Goal: Task Accomplishment & Management: Use online tool/utility

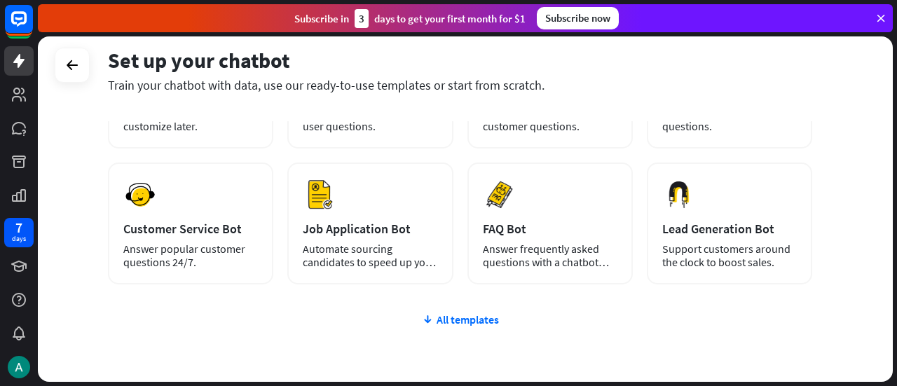
scroll to position [164, 0]
click at [454, 315] on div "All templates" at bounding box center [460, 319] width 704 height 14
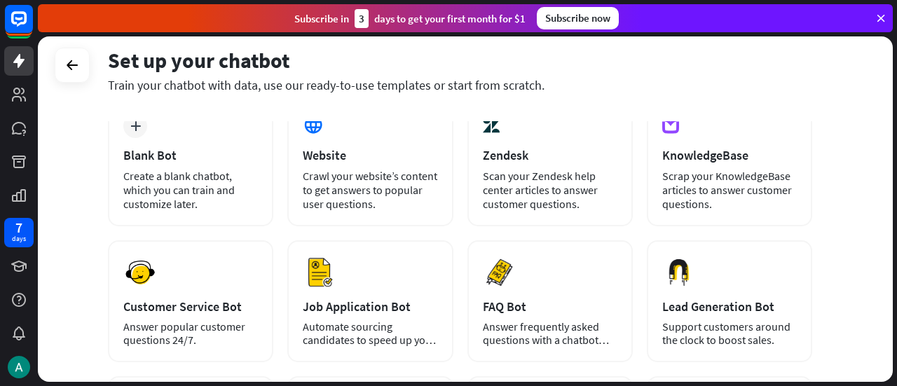
scroll to position [0, 0]
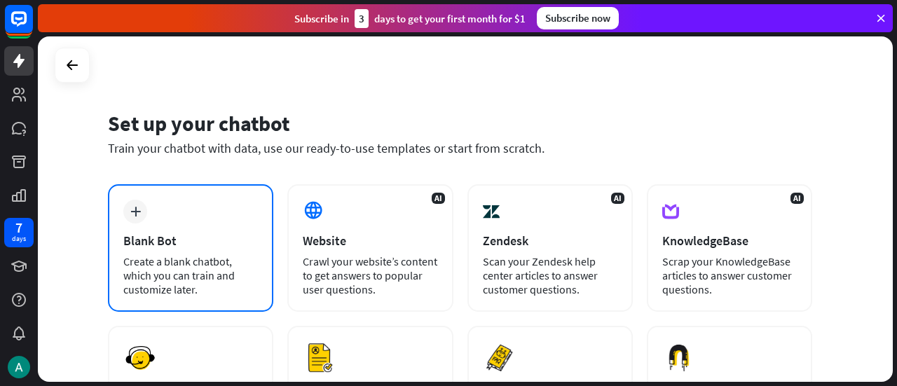
click at [144, 229] on div "plus Blank Bot Create a blank chatbot, which you can train and customize later." at bounding box center [190, 248] width 165 height 128
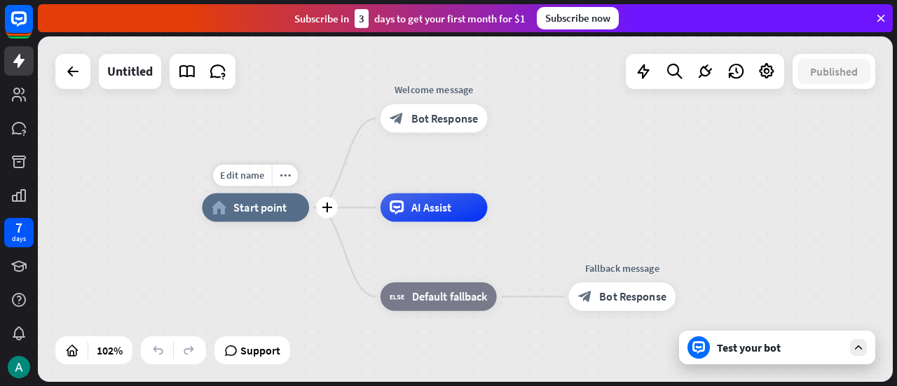
click at [244, 206] on span "Start point" at bounding box center [259, 207] width 53 height 14
click at [243, 175] on span "Edit name" at bounding box center [242, 175] width 44 height 13
type input "****"
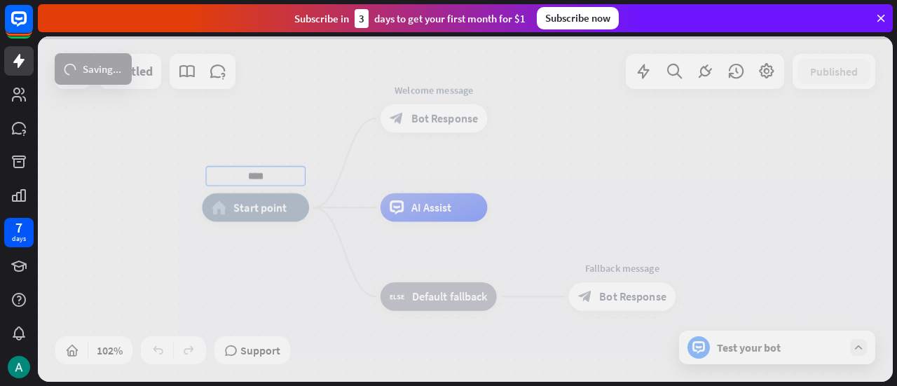
click at [424, 87] on div "**** home_2 Start point Edit name more_horiz Welcome message block_bot_response…" at bounding box center [465, 209] width 855 height 346
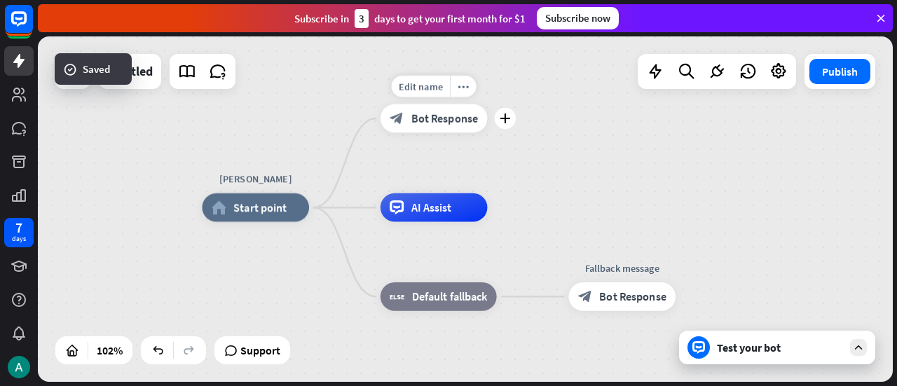
click at [435, 123] on span "Bot Response" at bounding box center [444, 118] width 67 height 14
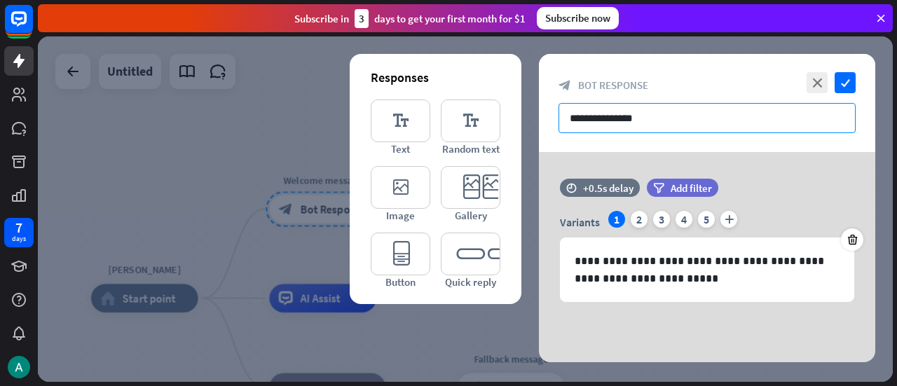
click at [644, 124] on input "**********" at bounding box center [707, 118] width 297 height 30
click at [659, 121] on input "**********" at bounding box center [707, 118] width 297 height 30
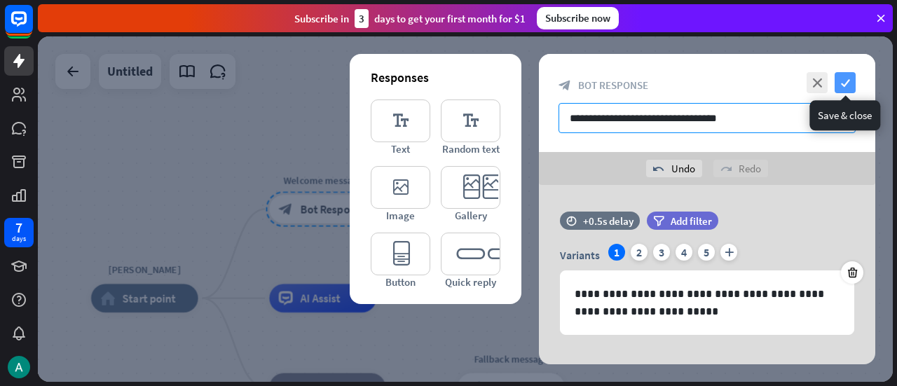
type input "**********"
click at [848, 78] on icon "check" at bounding box center [845, 82] width 21 height 21
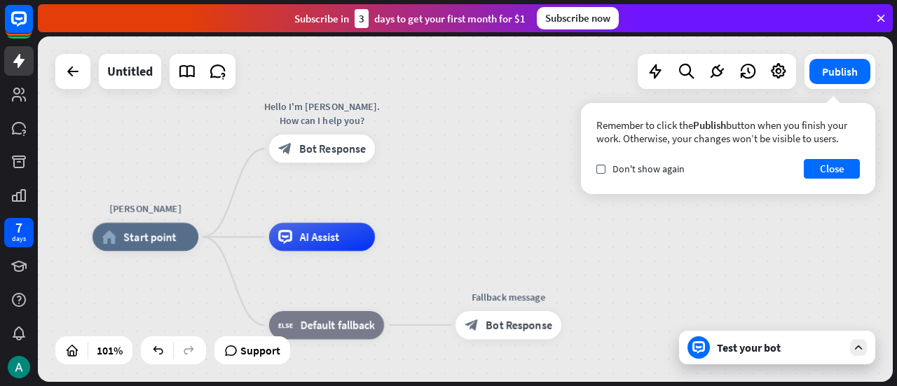
drag, startPoint x: 436, startPoint y: 196, endPoint x: 434, endPoint y: 135, distance: 61.0
click at [434, 135] on div "[PERSON_NAME] home_2 Start point Hello I'm [PERSON_NAME]. How can I help you? b…" at bounding box center [465, 209] width 855 height 346
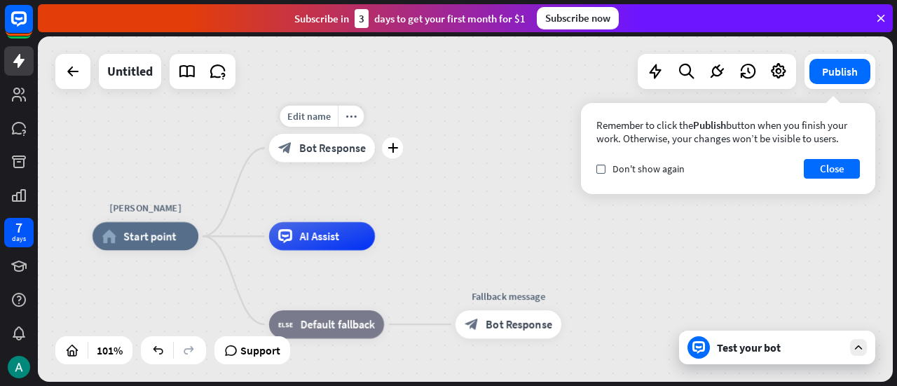
click at [342, 150] on span "Bot Response" at bounding box center [332, 148] width 67 height 14
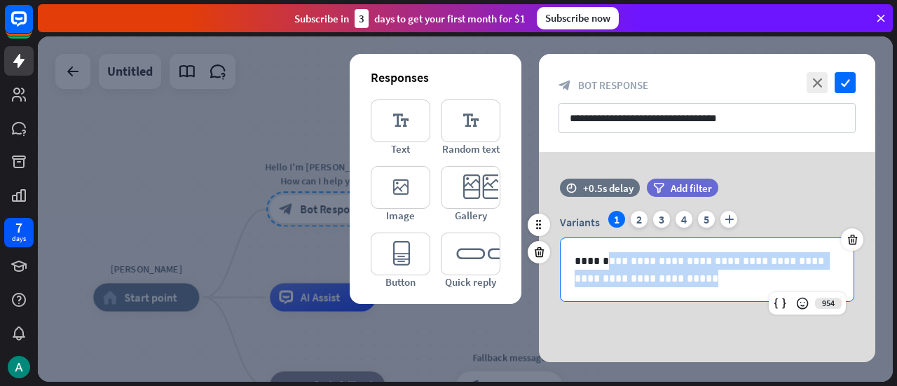
drag, startPoint x: 611, startPoint y: 264, endPoint x: 744, endPoint y: 274, distance: 133.5
click at [744, 274] on p "**********" at bounding box center [708, 269] width 266 height 35
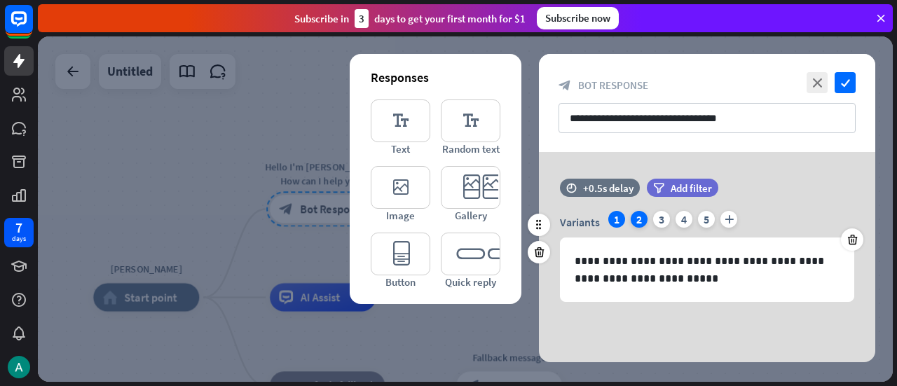
click at [639, 219] on div "2" at bounding box center [639, 219] width 17 height 17
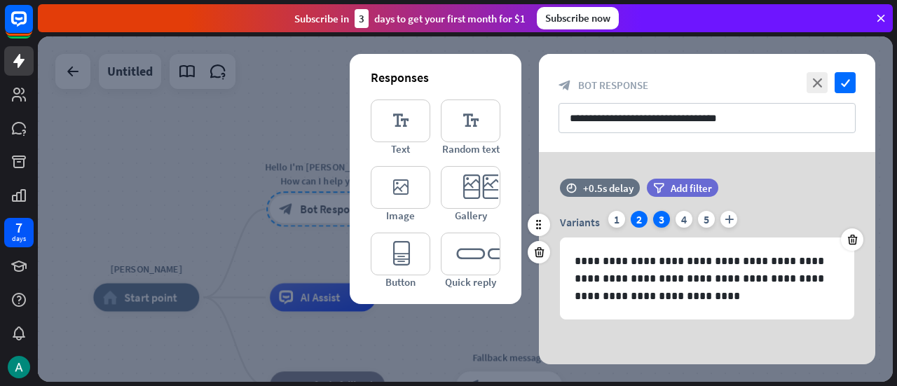
click at [667, 219] on div "3" at bounding box center [661, 219] width 17 height 17
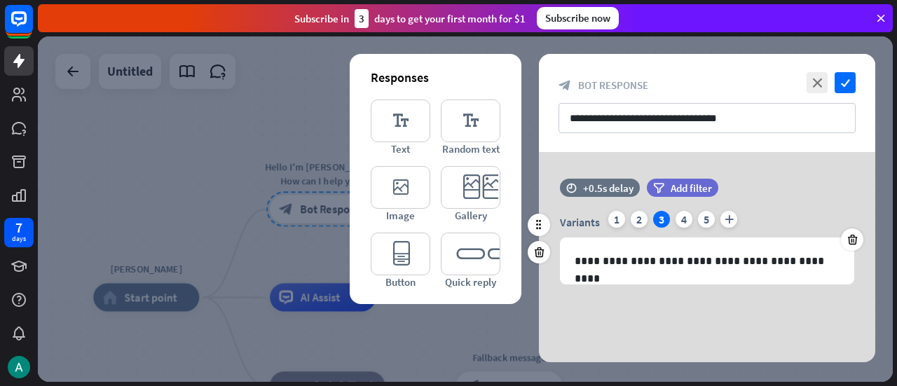
click at [674, 219] on div "Variants 1 2 3 4 5 plus" at bounding box center [707, 222] width 294 height 22
click at [682, 219] on div "4" at bounding box center [684, 219] width 17 height 17
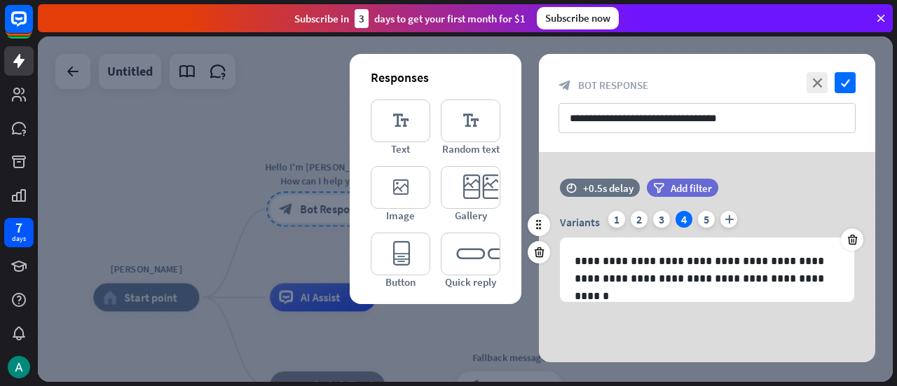
click at [697, 217] on div "Variants 1 2 3 4 5 plus" at bounding box center [707, 222] width 294 height 22
click at [704, 217] on div "5" at bounding box center [706, 219] width 17 height 17
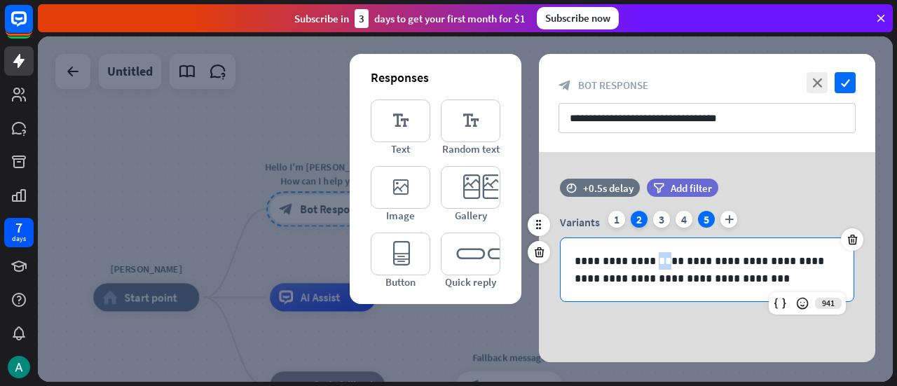
drag, startPoint x: 648, startPoint y: 254, endPoint x: 642, endPoint y: 223, distance: 31.3
click at [642, 223] on div "**********" at bounding box center [707, 256] width 294 height 91
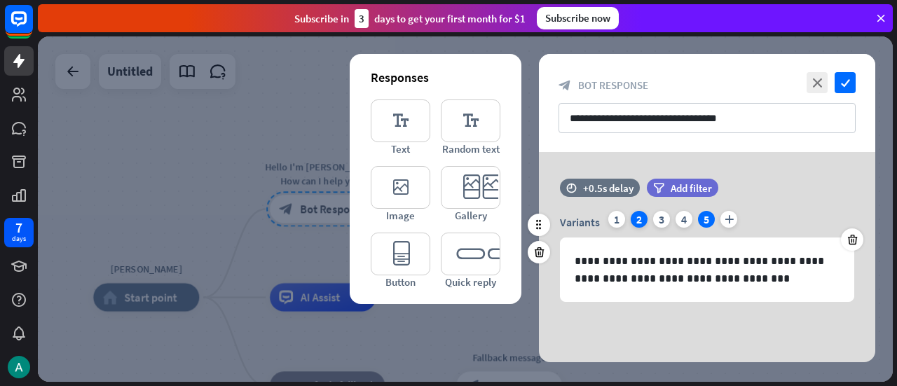
click at [642, 223] on div "2" at bounding box center [639, 219] width 17 height 17
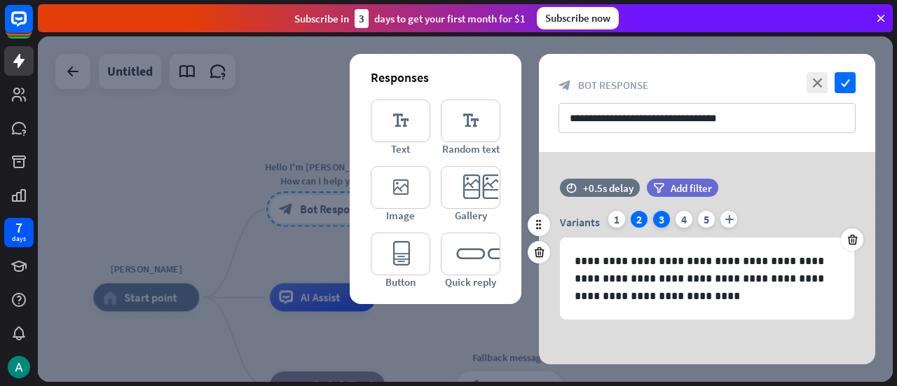
click at [668, 222] on div "3" at bounding box center [661, 219] width 17 height 17
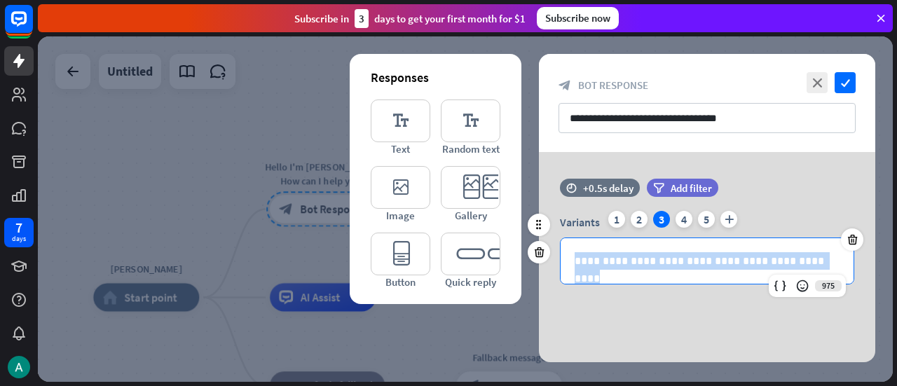
drag, startPoint x: 829, startPoint y: 263, endPoint x: 572, endPoint y: 261, distance: 256.6
click at [572, 261] on div "**********" at bounding box center [707, 261] width 293 height 46
copy p "**********"
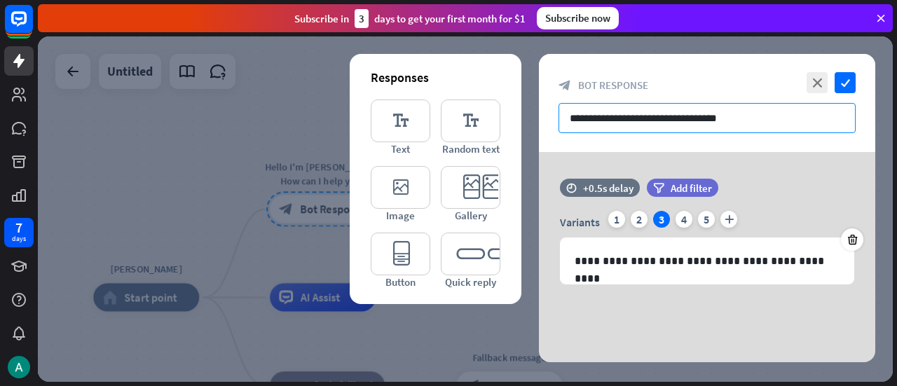
click at [770, 116] on input "**********" at bounding box center [707, 118] width 297 height 30
paste input "**********"
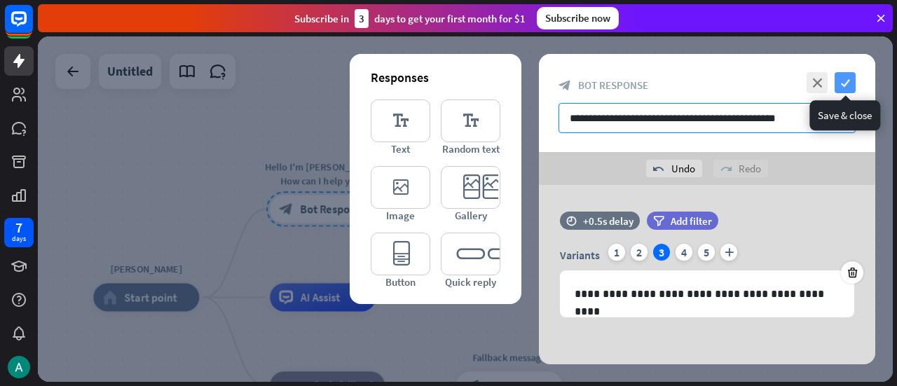
type input "**********"
click at [848, 81] on icon "check" at bounding box center [845, 82] width 21 height 21
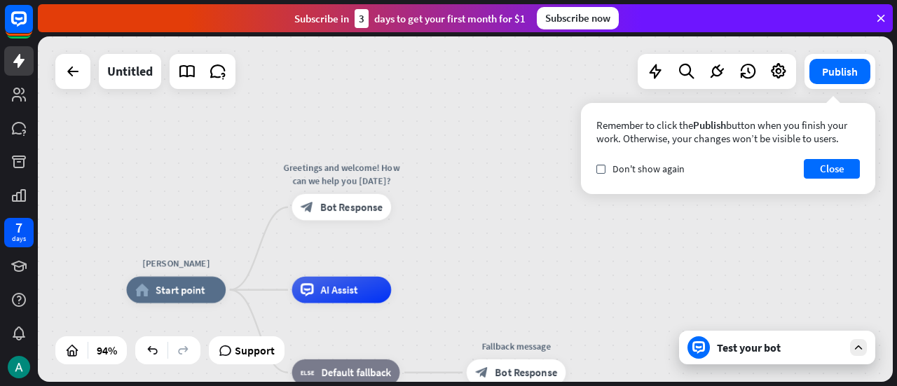
click at [754, 358] on div "Test your bot" at bounding box center [777, 348] width 196 height 34
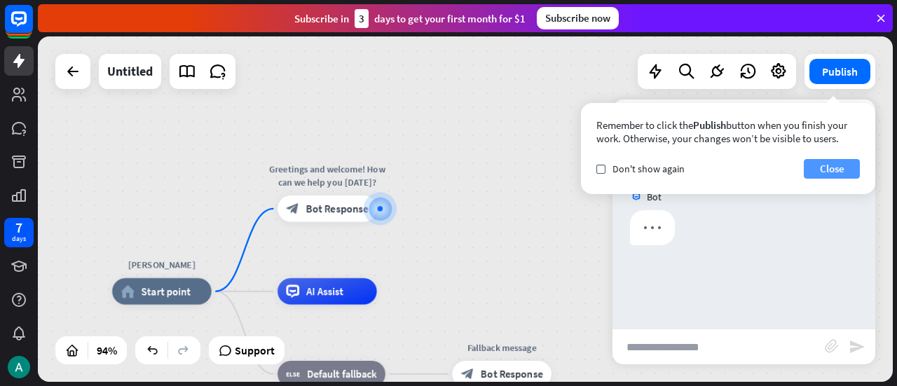
click at [841, 162] on button "Close" at bounding box center [832, 169] width 56 height 20
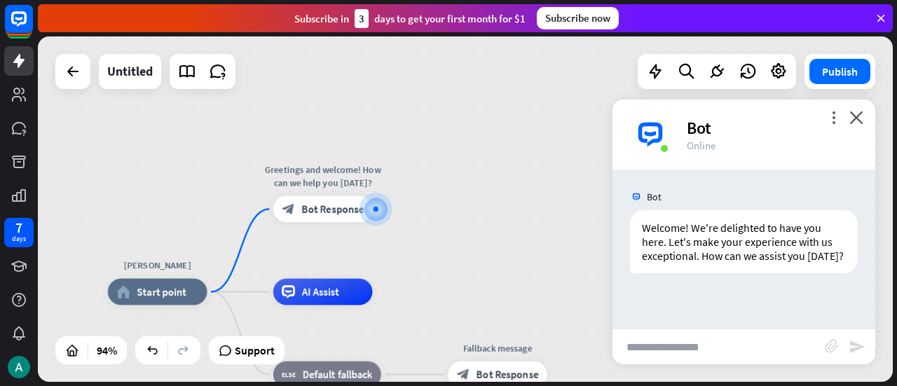
click at [705, 343] on input "text" at bounding box center [719, 346] width 212 height 35
type input "**"
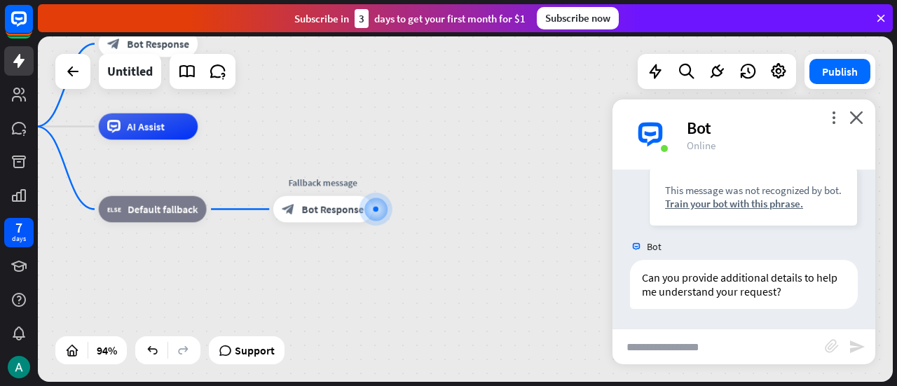
scroll to position [203, 0]
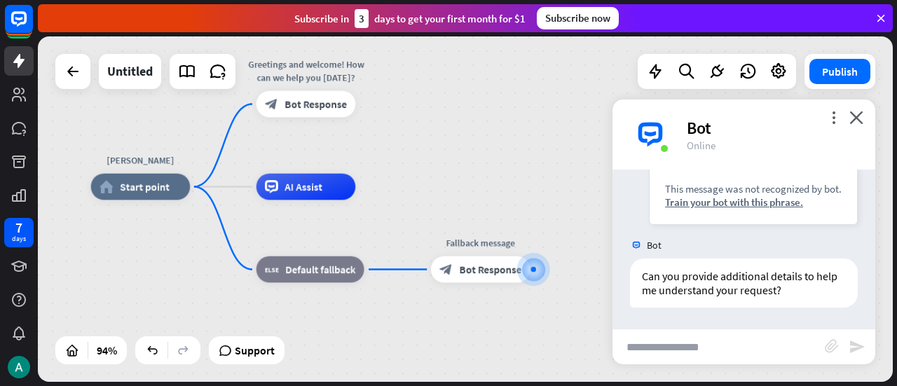
drag, startPoint x: 328, startPoint y: 288, endPoint x: 486, endPoint y: 348, distance: 168.8
click at [486, 348] on div "[PERSON_NAME] home_2 Start point Greetings and welcome! How can we help you [DA…" at bounding box center [495, 350] width 808 height 326
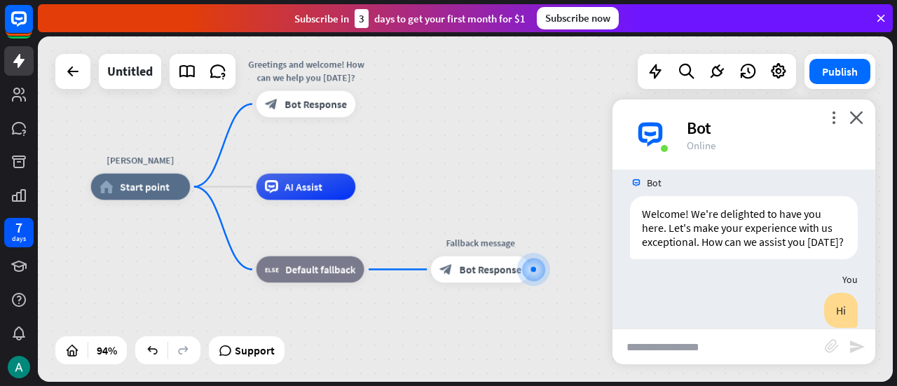
scroll to position [0, 0]
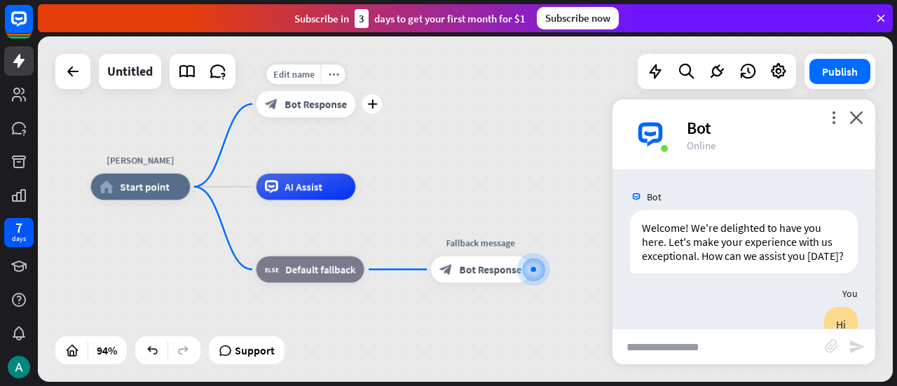
click at [306, 109] on span "Bot Response" at bounding box center [316, 103] width 62 height 13
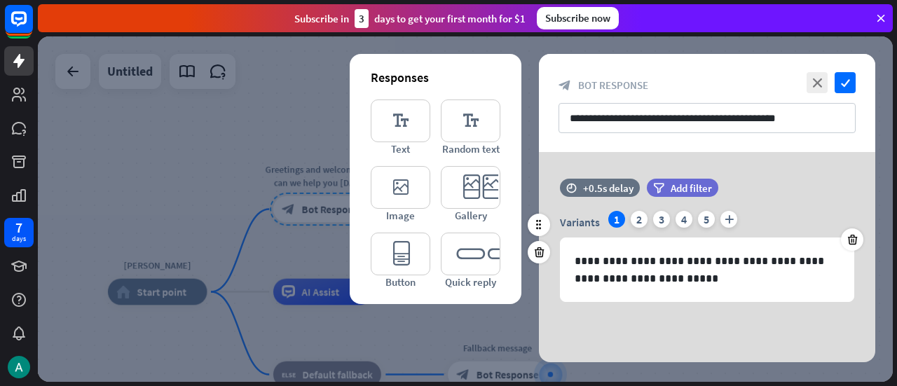
click at [629, 215] on div "Variants 1 2 3 4 5 plus" at bounding box center [707, 222] width 294 height 22
click at [643, 215] on div "2" at bounding box center [639, 219] width 17 height 17
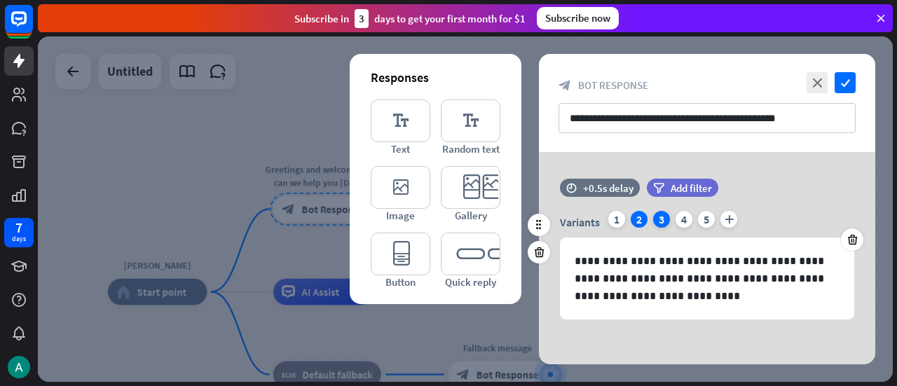
click at [665, 217] on div "3" at bounding box center [661, 219] width 17 height 17
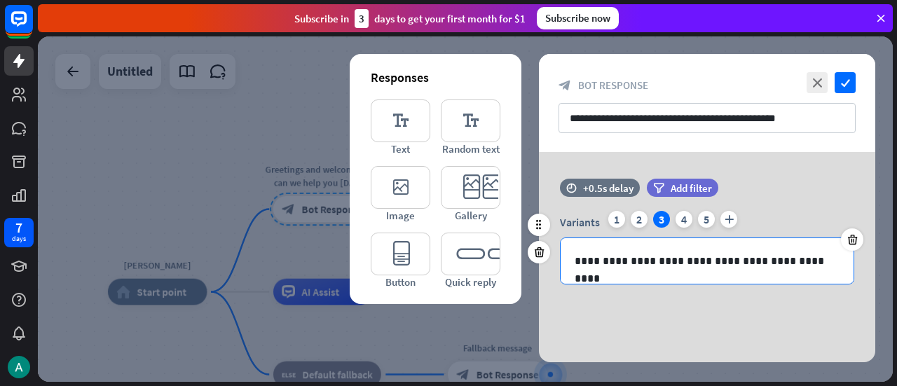
click at [708, 264] on p "**********" at bounding box center [708, 261] width 266 height 18
click at [772, 259] on p "**********" at bounding box center [708, 261] width 266 height 18
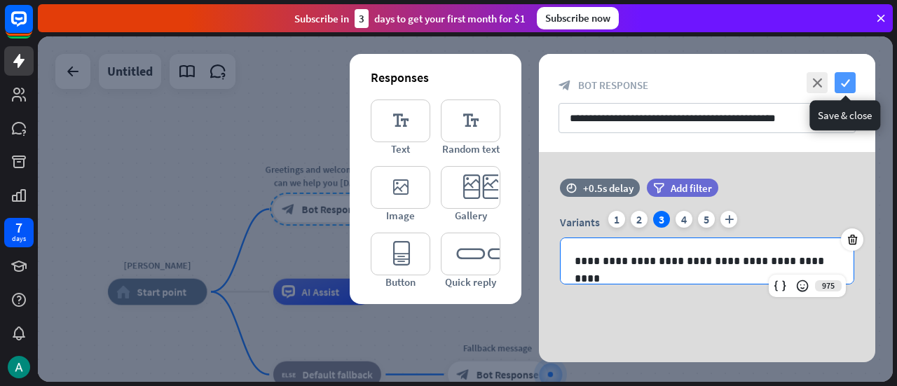
click at [845, 81] on icon "check" at bounding box center [845, 82] width 21 height 21
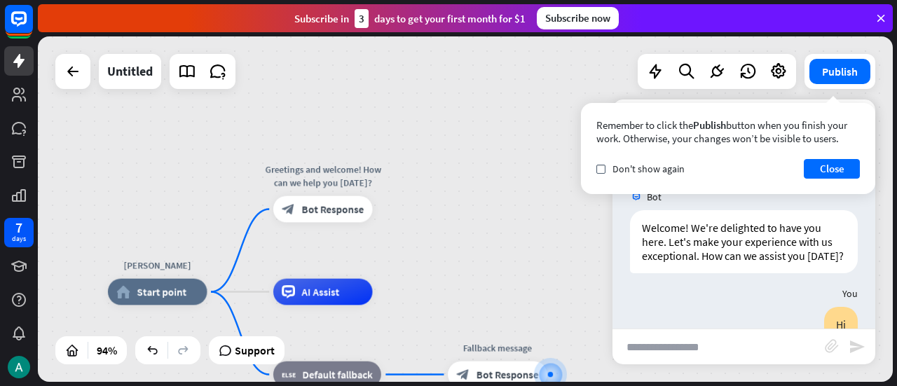
click at [866, 113] on div "Remember to click the Publish button when you finish your work. Otherwise, your…" at bounding box center [728, 148] width 294 height 91
click at [821, 177] on button "Close" at bounding box center [832, 169] width 56 height 20
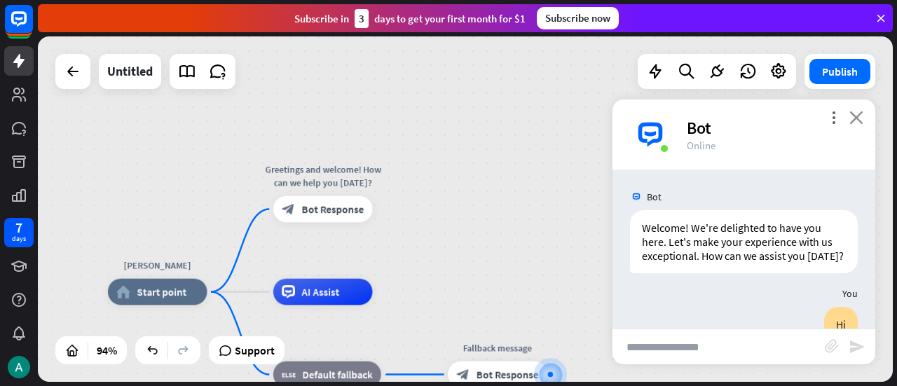
click at [852, 123] on icon "close" at bounding box center [857, 117] width 14 height 13
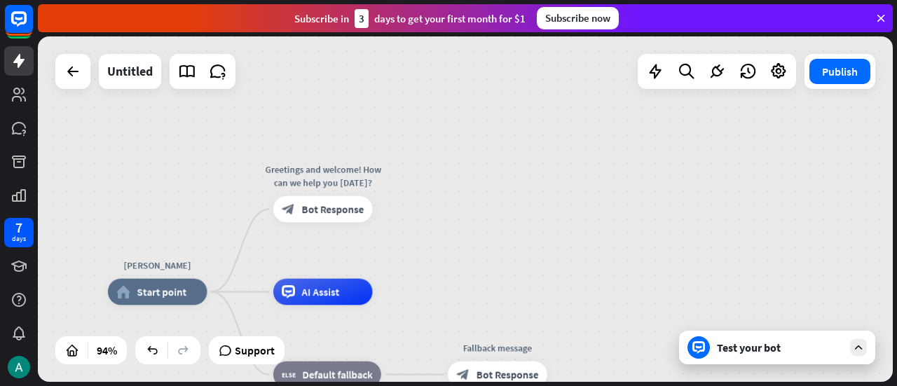
click at [734, 344] on div "Test your bot" at bounding box center [780, 348] width 126 height 14
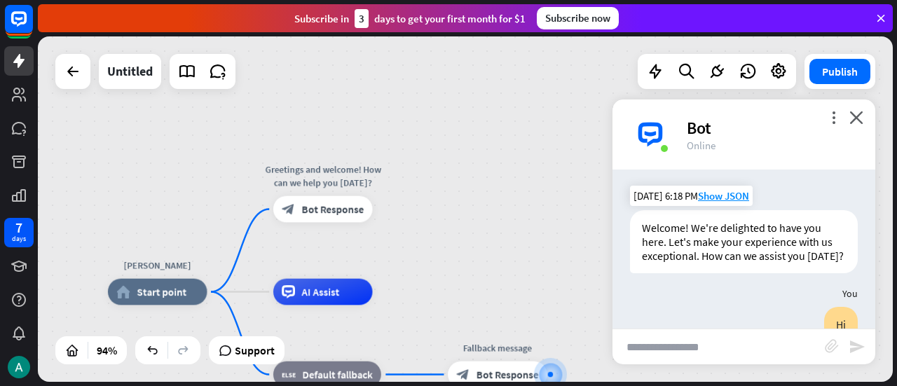
scroll to position [203, 0]
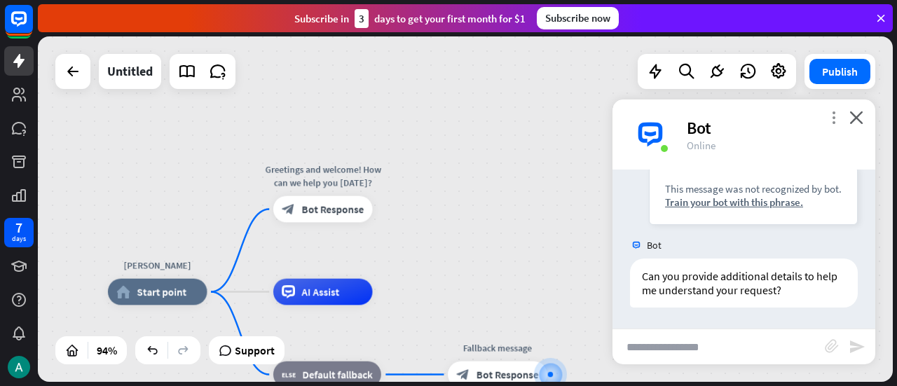
click at [831, 116] on icon "more_vert" at bounding box center [833, 117] width 13 height 13
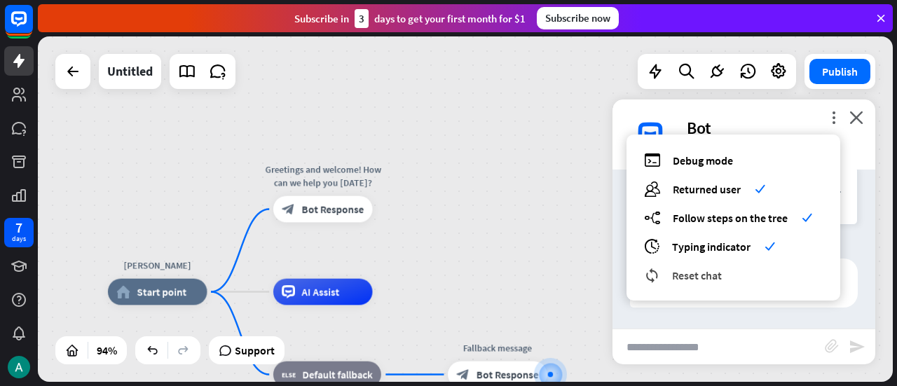
click at [702, 271] on span "Reset chat" at bounding box center [697, 275] width 50 height 14
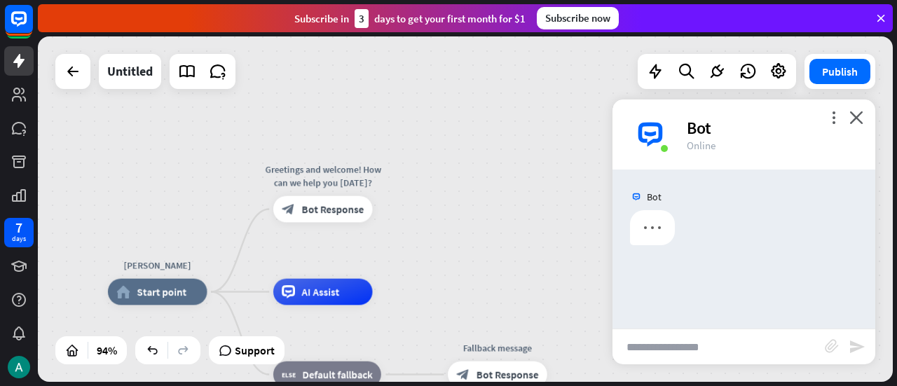
scroll to position [0, 0]
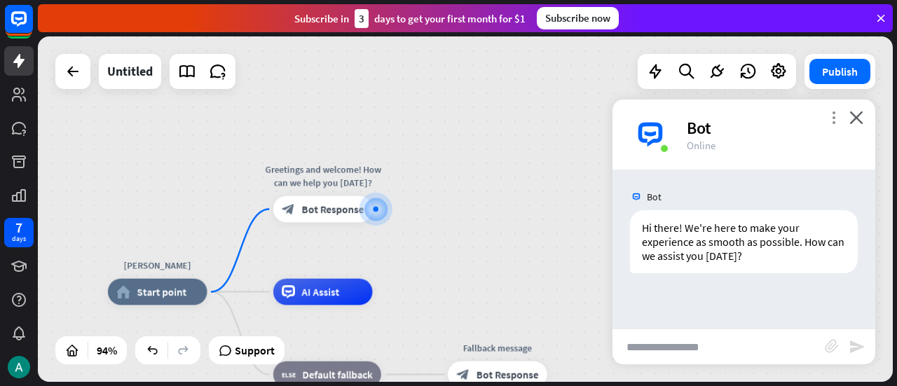
click at [831, 111] on icon "more_vert" at bounding box center [833, 117] width 13 height 13
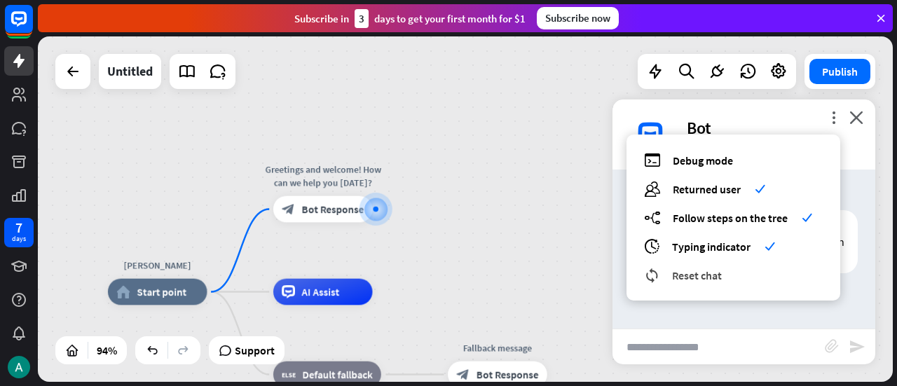
click at [699, 278] on span "Reset chat" at bounding box center [697, 275] width 50 height 14
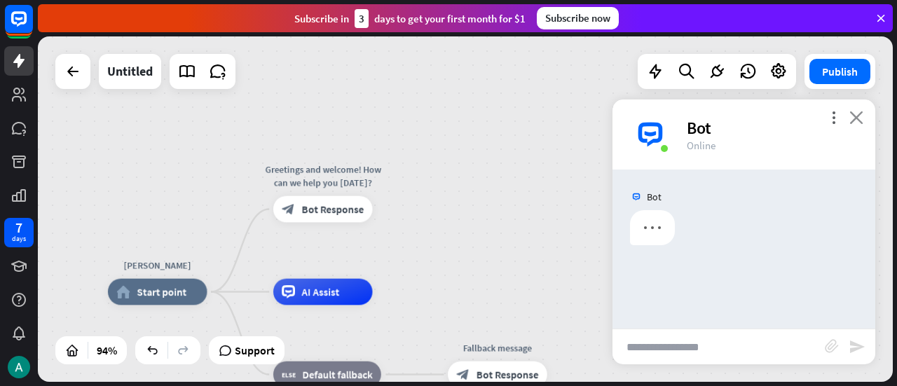
click at [854, 117] on icon "close" at bounding box center [857, 117] width 14 height 13
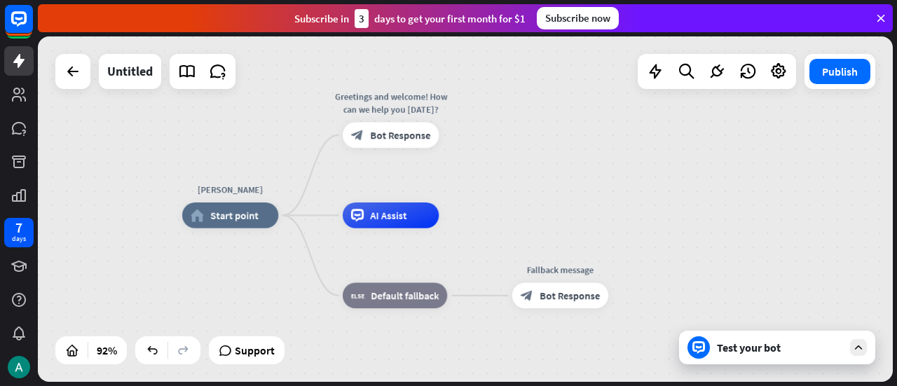
drag, startPoint x: 582, startPoint y: 264, endPoint x: 653, endPoint y: 198, distance: 97.2
click at [653, 198] on div "[PERSON_NAME] home_2 Start point Greetings and welcome! How can we help you [DA…" at bounding box center [465, 209] width 855 height 346
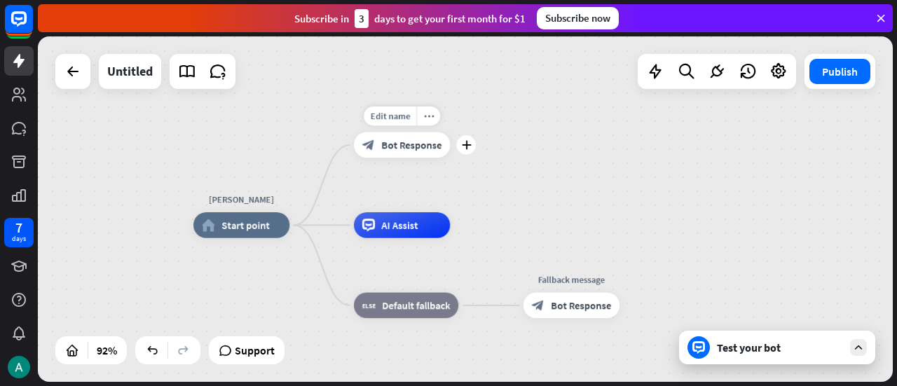
click at [392, 144] on span "Bot Response" at bounding box center [411, 145] width 60 height 13
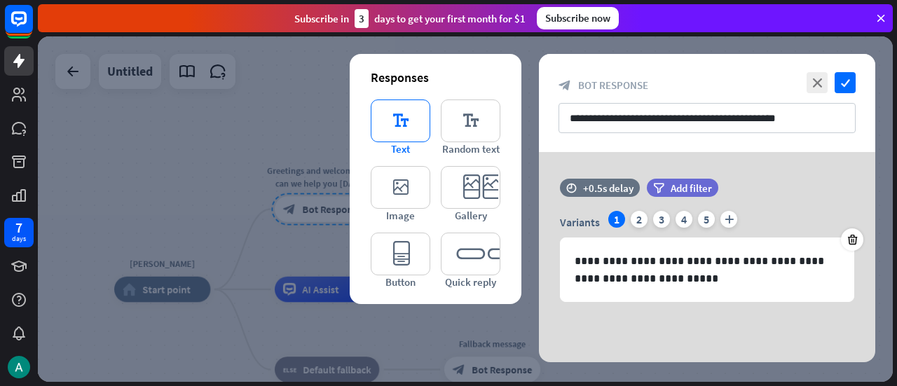
click at [423, 119] on icon "editor_text" at bounding box center [401, 121] width 60 height 43
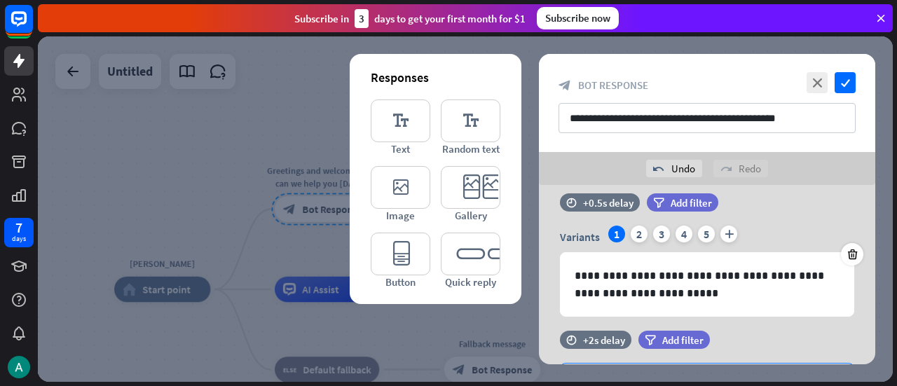
scroll to position [3, 0]
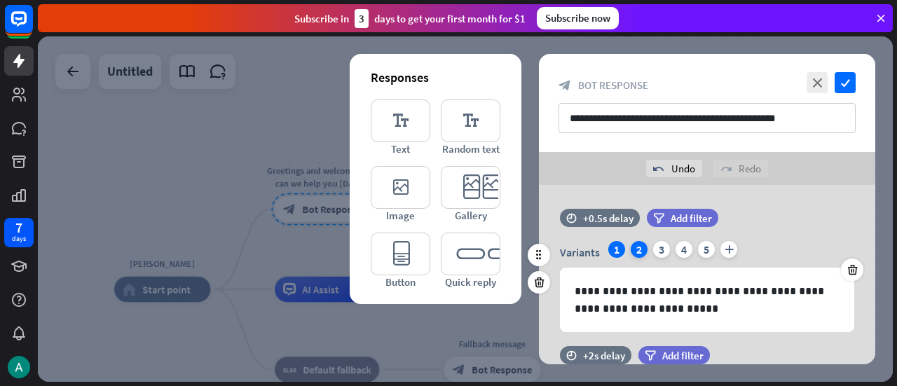
click at [641, 241] on div "2" at bounding box center [639, 249] width 17 height 17
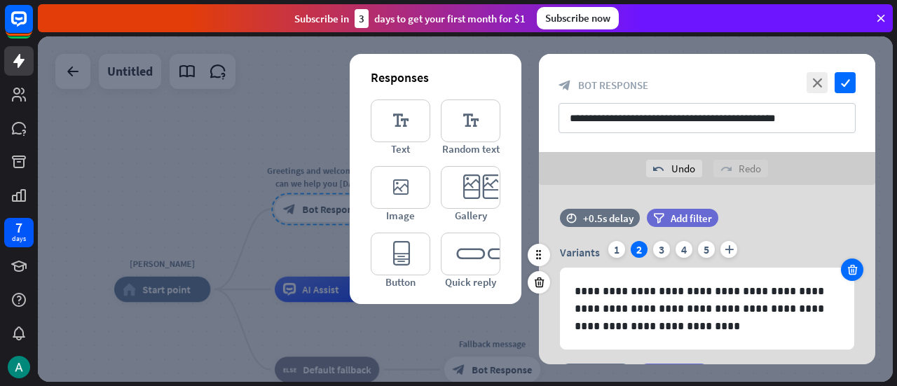
click at [859, 270] on div at bounding box center [852, 270] width 22 height 22
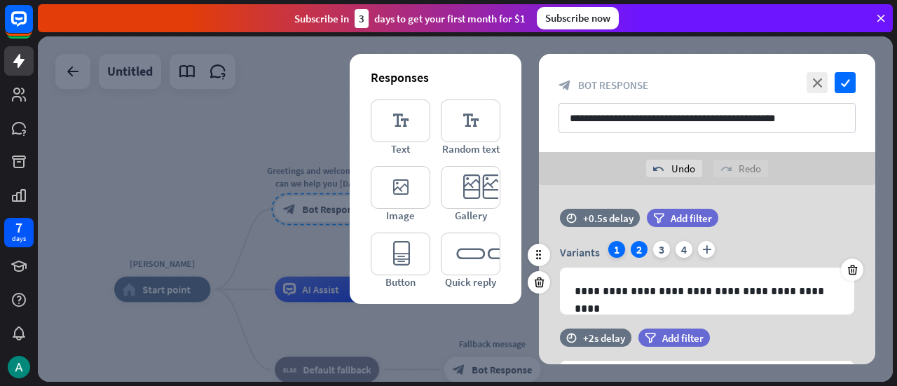
click at [620, 249] on div "1" at bounding box center [616, 249] width 17 height 17
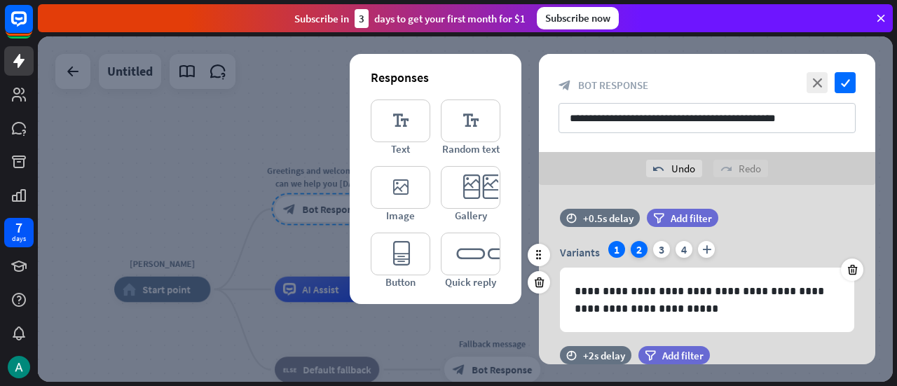
click at [643, 247] on div "2" at bounding box center [639, 249] width 17 height 17
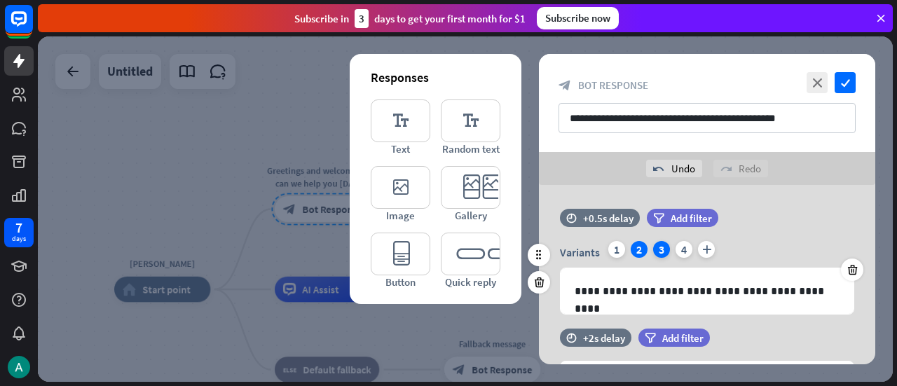
click at [667, 247] on div "3" at bounding box center [661, 249] width 17 height 17
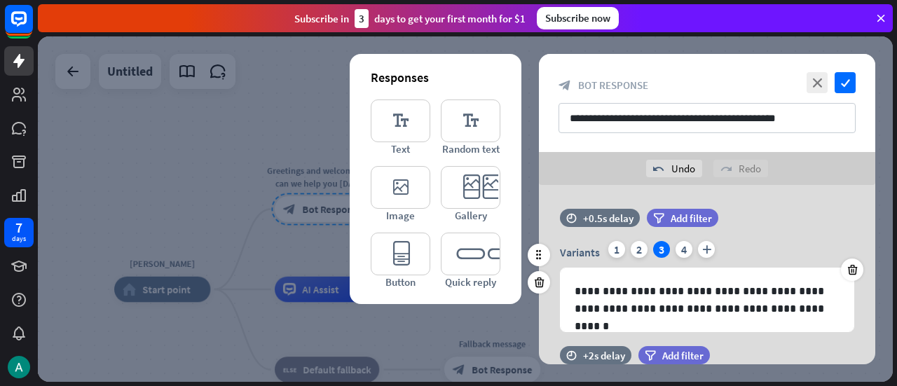
click at [667, 247] on div "3" at bounding box center [661, 249] width 17 height 17
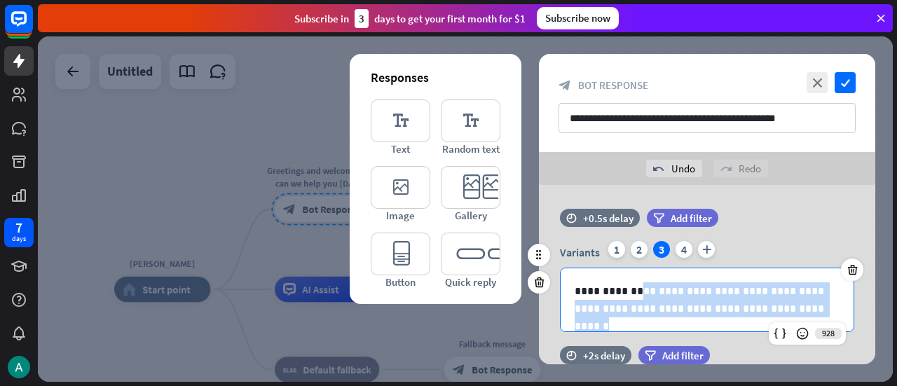
drag, startPoint x: 632, startPoint y: 288, endPoint x: 782, endPoint y: 305, distance: 151.6
click at [782, 305] on p "**********" at bounding box center [708, 299] width 266 height 35
drag, startPoint x: 782, startPoint y: 305, endPoint x: 563, endPoint y: 282, distance: 220.5
click at [563, 282] on div "**********" at bounding box center [707, 299] width 293 height 63
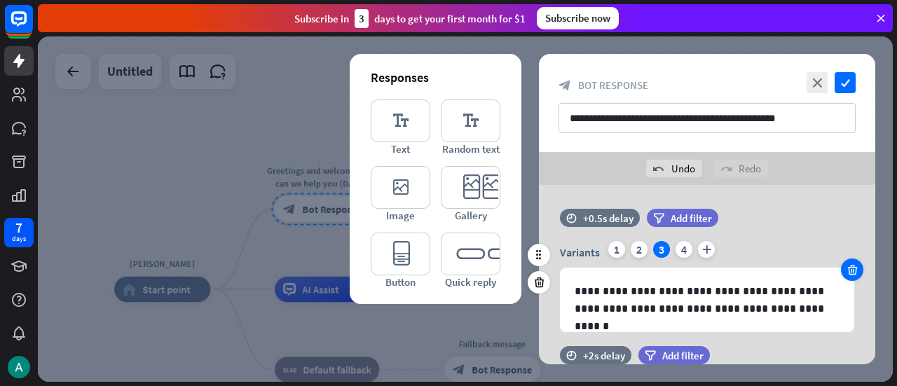
click at [849, 273] on icon at bounding box center [852, 270] width 13 height 13
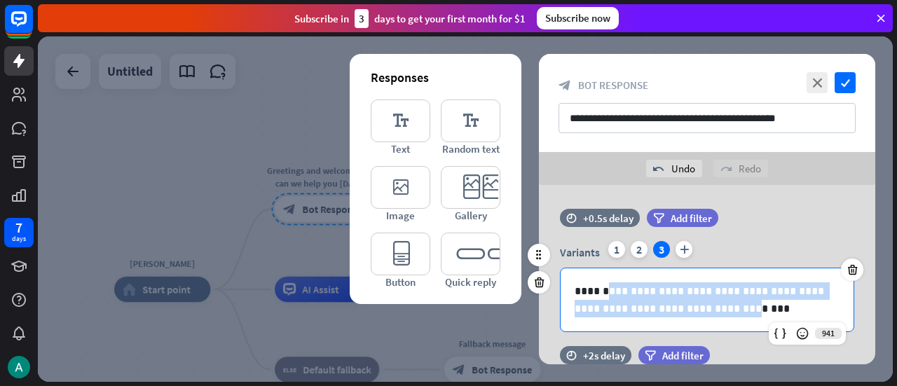
drag, startPoint x: 603, startPoint y: 287, endPoint x: 689, endPoint y: 301, distance: 87.2
click at [689, 301] on p "**********" at bounding box center [708, 299] width 266 height 35
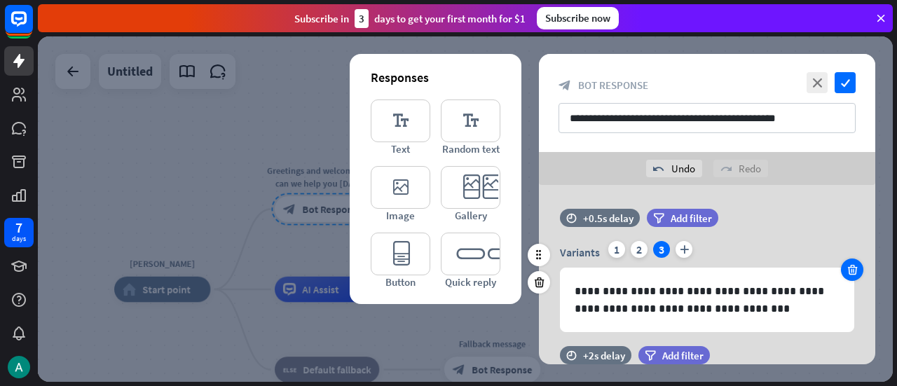
click at [848, 264] on icon at bounding box center [852, 270] width 13 height 13
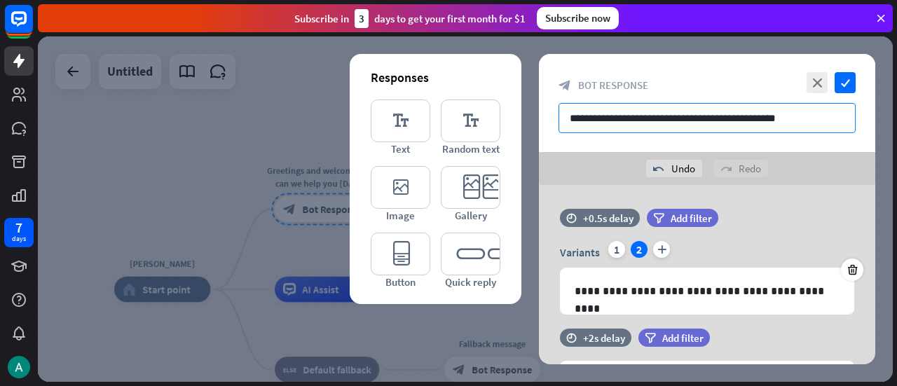
click at [835, 112] on input "**********" at bounding box center [707, 118] width 297 height 30
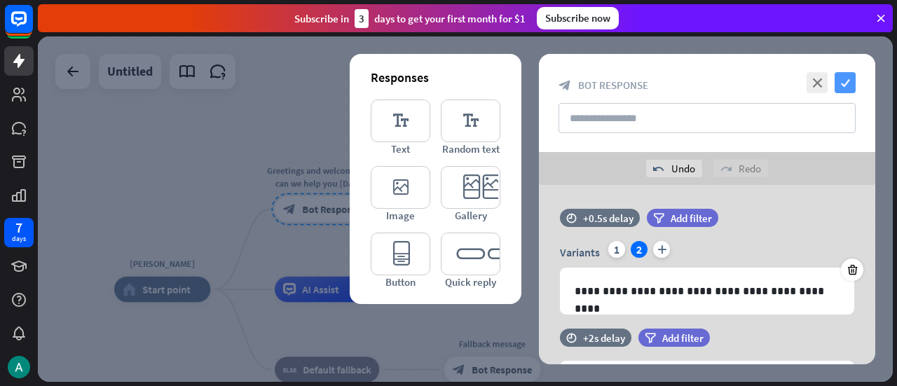
click at [848, 76] on icon "check" at bounding box center [845, 82] width 21 height 21
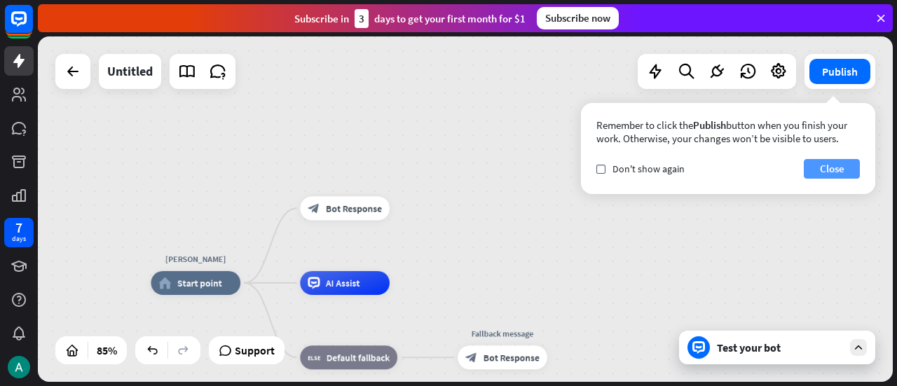
click at [823, 165] on button "Close" at bounding box center [832, 169] width 56 height 20
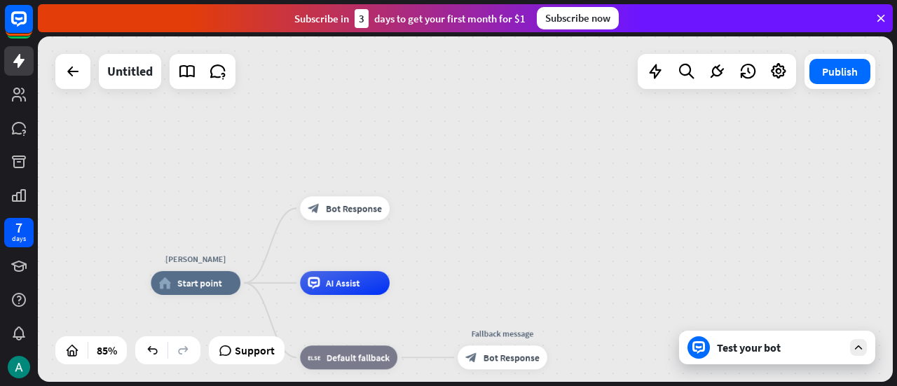
click at [730, 357] on div "Test your bot" at bounding box center [777, 348] width 196 height 34
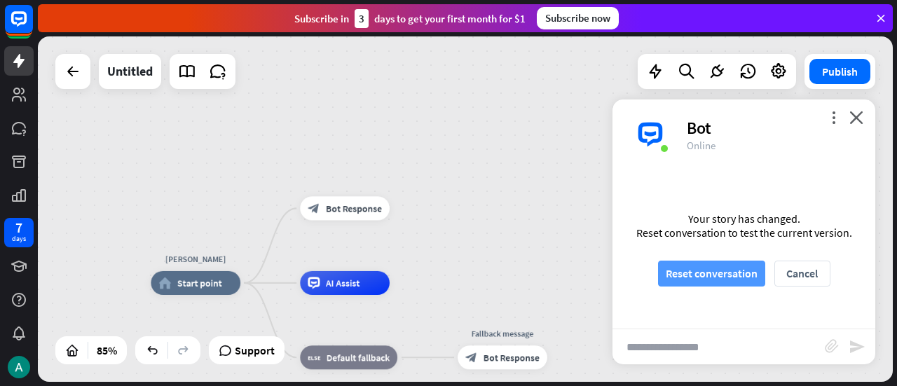
click at [729, 274] on button "Reset conversation" at bounding box center [711, 274] width 107 height 26
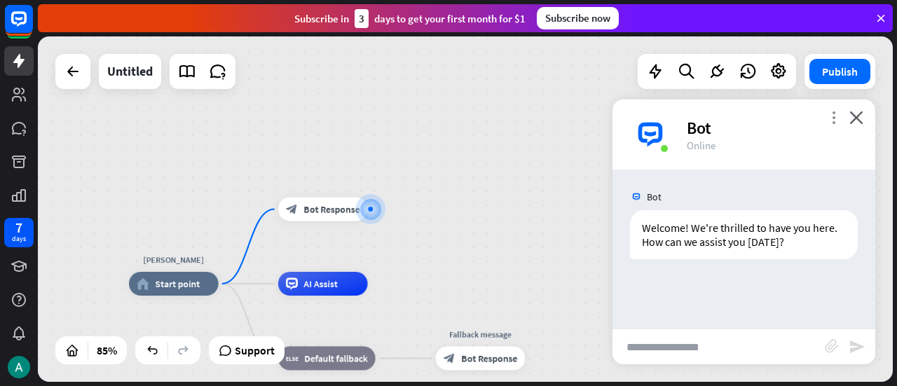
click at [836, 119] on icon "more_vert" at bounding box center [833, 117] width 13 height 13
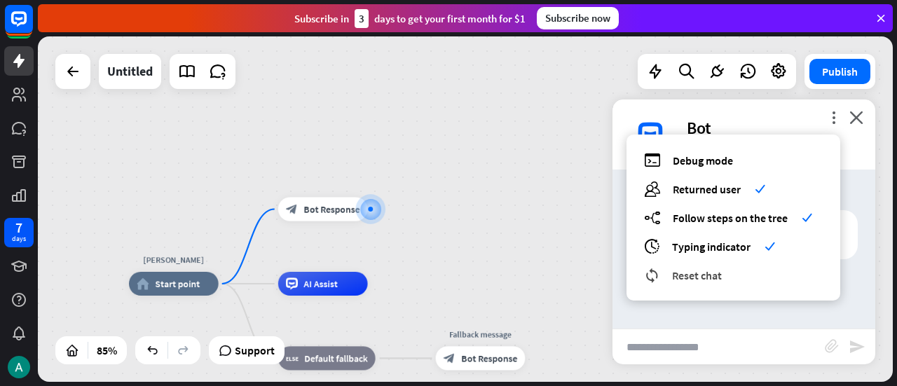
click at [721, 270] on span "Reset chat" at bounding box center [697, 275] width 50 height 14
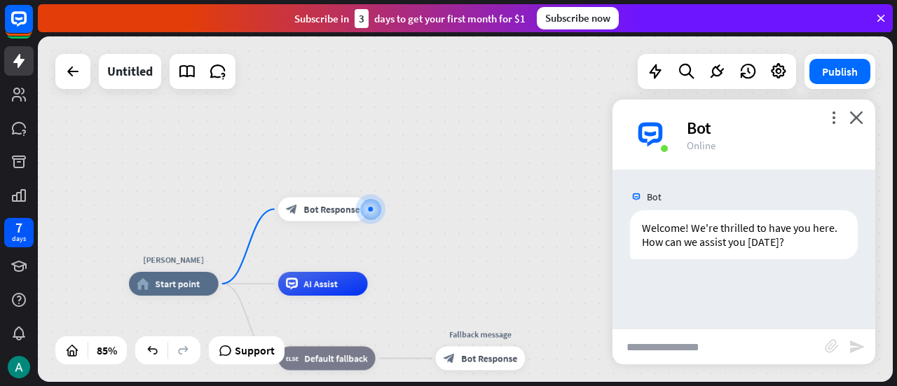
click at [830, 125] on div "Bot" at bounding box center [773, 128] width 172 height 22
click at [833, 118] on icon "more_vert" at bounding box center [833, 117] width 13 height 13
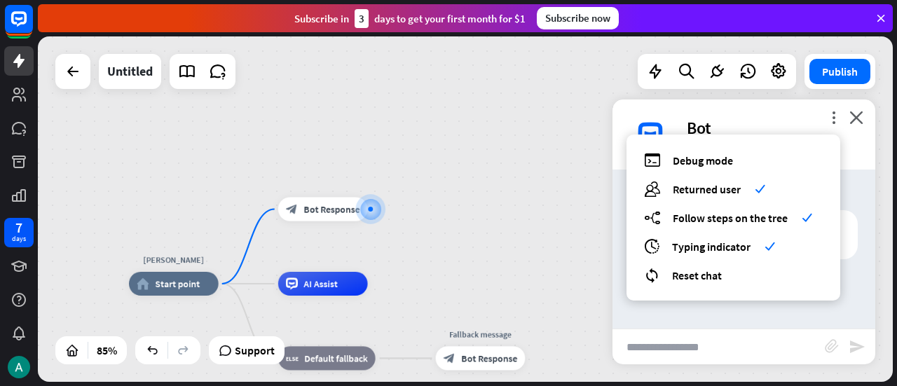
click at [704, 266] on div "debug Debug mode users Returned user check builder_tree Follow steps on the tre…" at bounding box center [734, 218] width 214 height 166
click at [700, 282] on div "reset_chat Reset chat" at bounding box center [733, 275] width 179 height 16
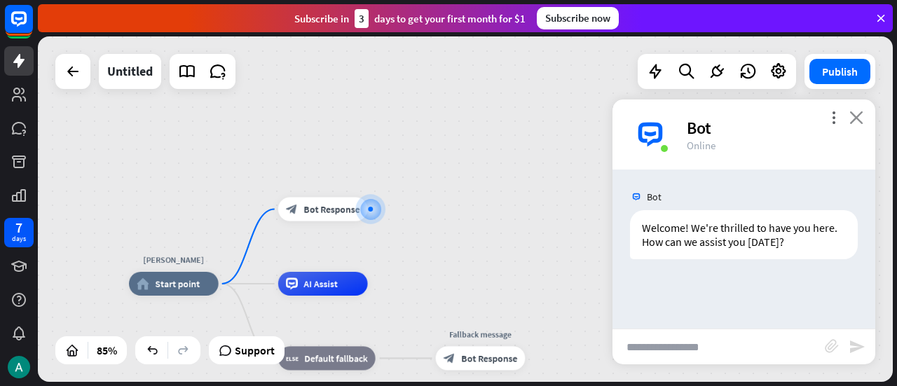
click at [853, 116] on icon "close" at bounding box center [857, 117] width 14 height 13
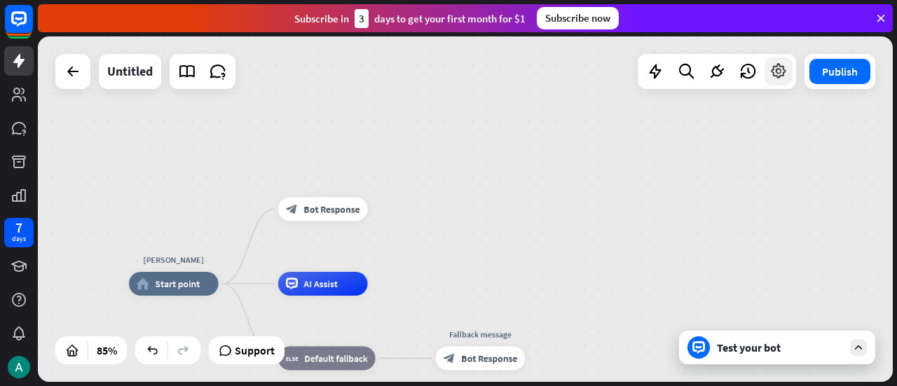
click at [779, 81] on div at bounding box center [779, 71] width 28 height 28
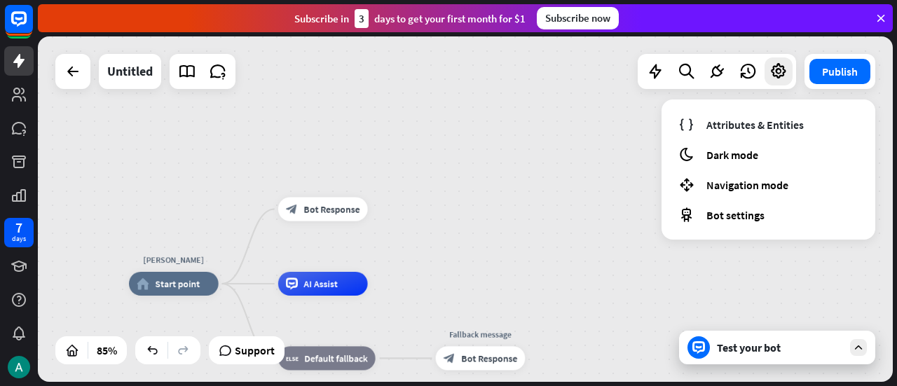
click at [603, 144] on div "[PERSON_NAME] home_2 Start point block_bot_response Bot Response AI Assist bloc…" at bounding box center [465, 209] width 855 height 346
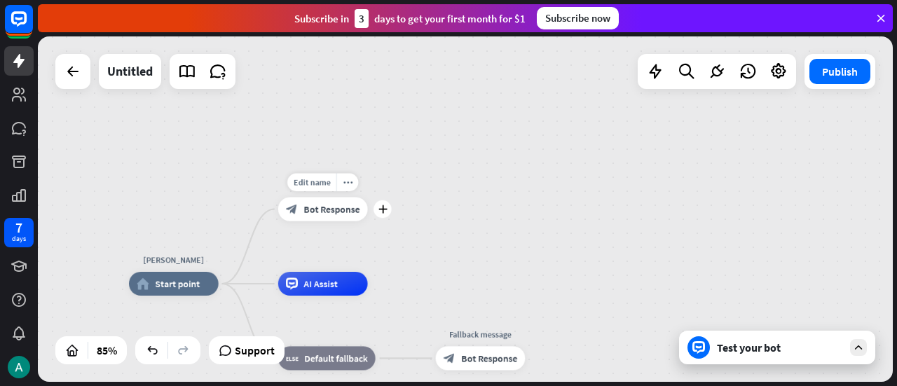
click at [334, 215] on div "block_bot_response Bot Response" at bounding box center [323, 209] width 90 height 24
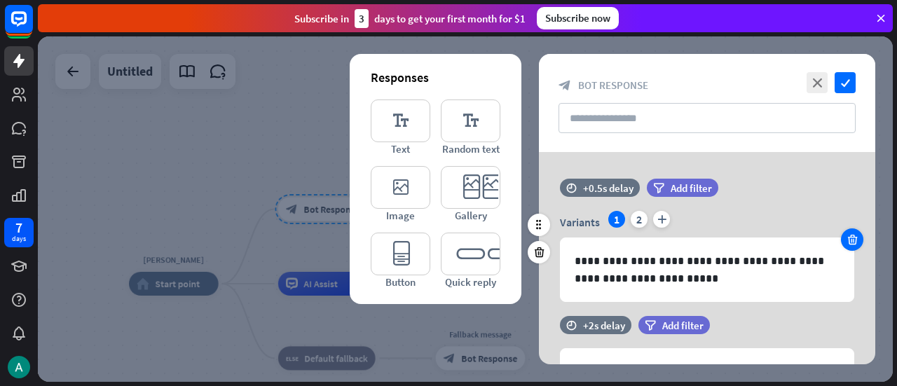
click at [846, 236] on icon at bounding box center [852, 239] width 13 height 13
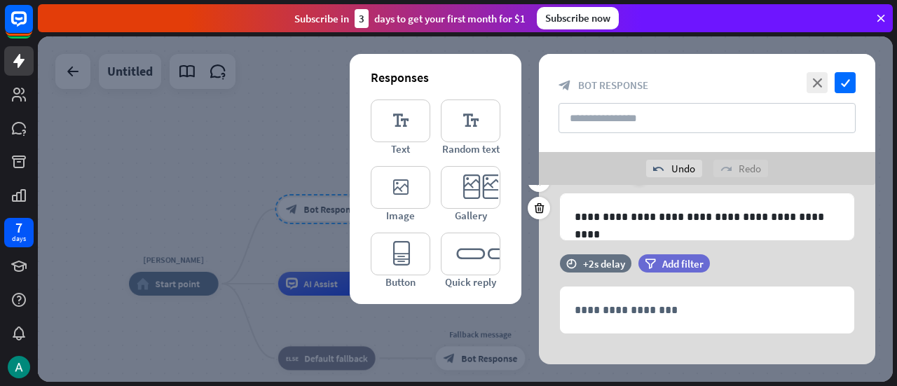
scroll to position [78, 0]
click at [551, 326] on div "**********" at bounding box center [707, 309] width 336 height 47
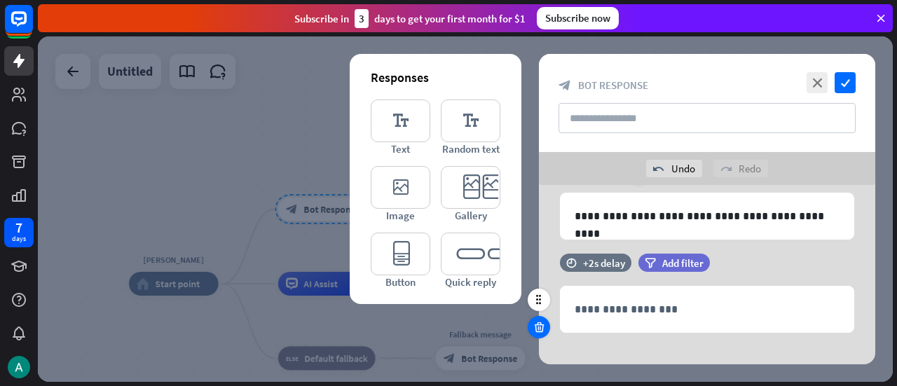
click at [540, 326] on icon at bounding box center [539, 327] width 13 height 13
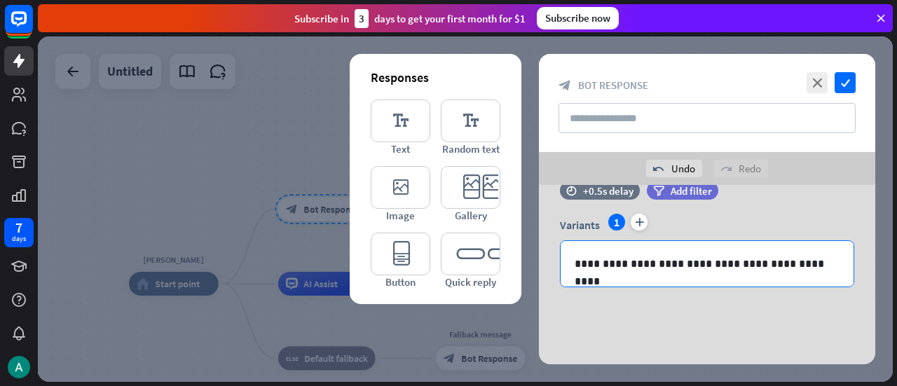
scroll to position [0, 0]
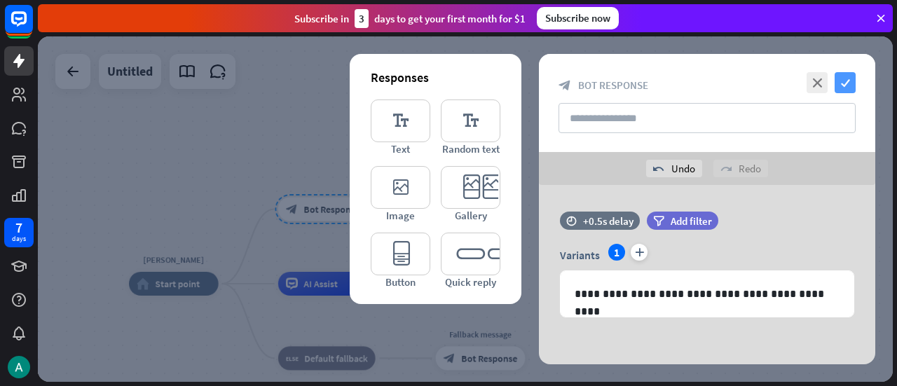
click at [845, 80] on icon "check" at bounding box center [845, 82] width 21 height 21
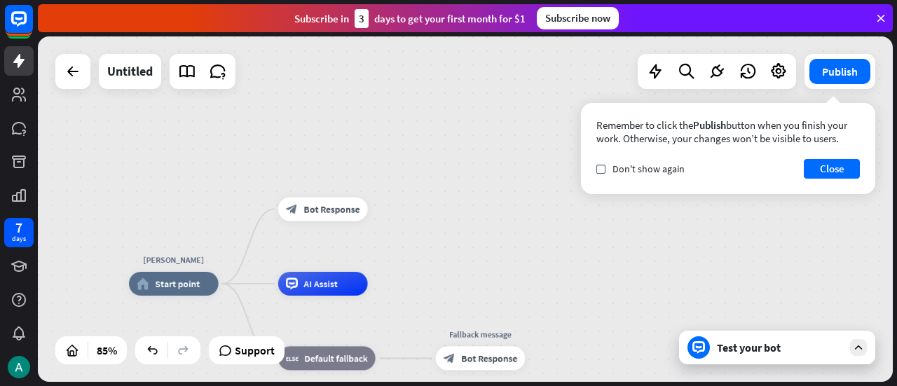
click at [795, 337] on div "Test your bot" at bounding box center [777, 348] width 196 height 34
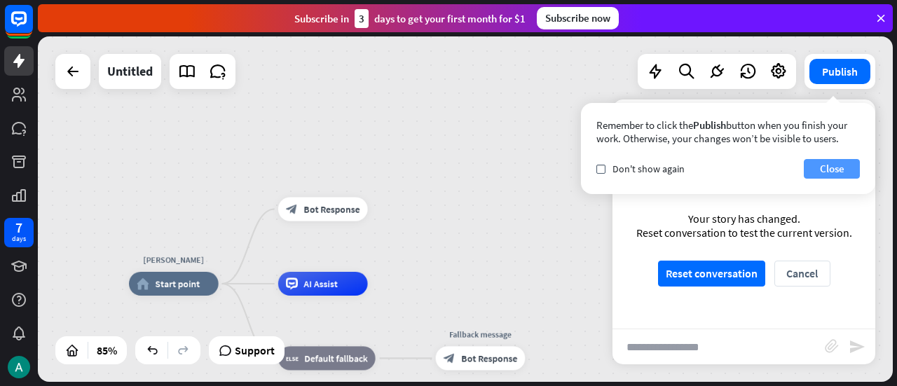
click at [852, 171] on button "Close" at bounding box center [832, 169] width 56 height 20
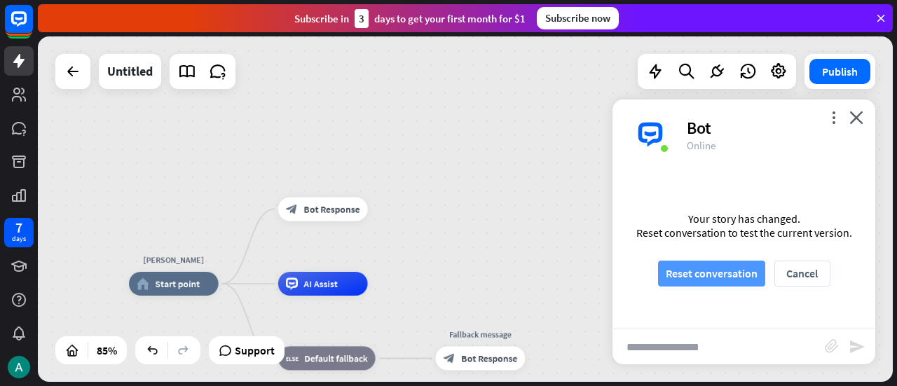
click at [714, 266] on button "Reset conversation" at bounding box center [711, 274] width 107 height 26
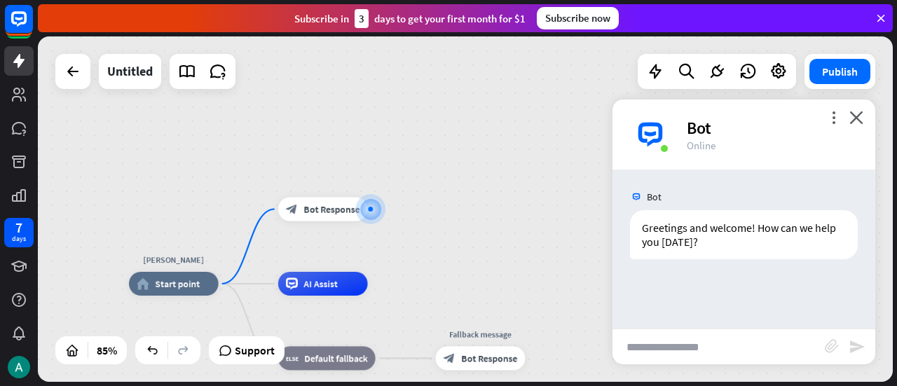
click at [868, 123] on div "more_vert close Bot Online" at bounding box center [744, 135] width 263 height 70
click at [857, 116] on icon "close" at bounding box center [857, 117] width 14 height 13
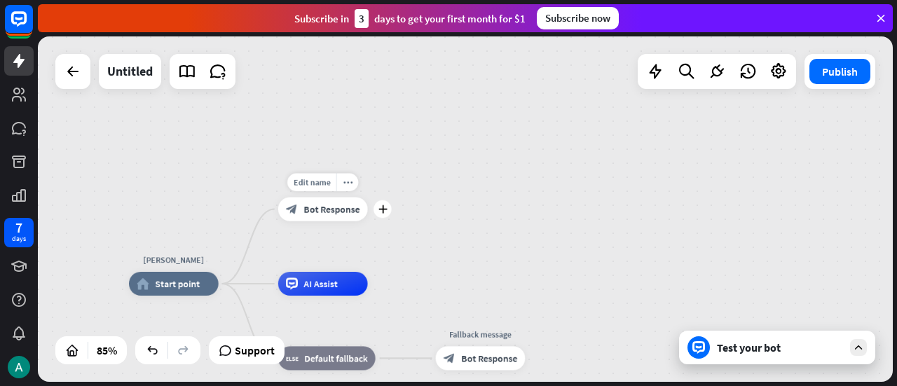
click at [354, 214] on span "Bot Response" at bounding box center [332, 209] width 56 height 12
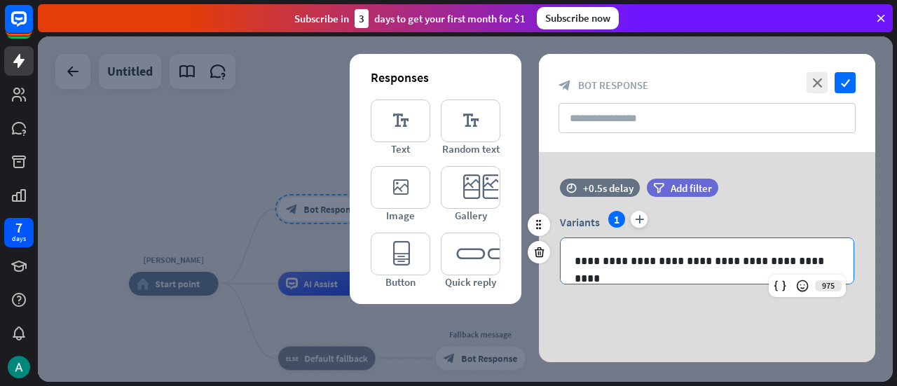
click at [723, 259] on p "**********" at bounding box center [708, 261] width 266 height 18
click at [737, 259] on p "**********" at bounding box center [708, 261] width 266 height 18
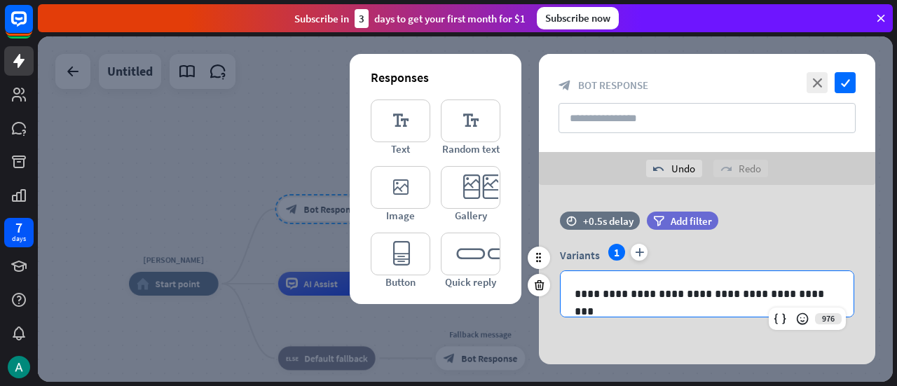
scroll to position [30, 0]
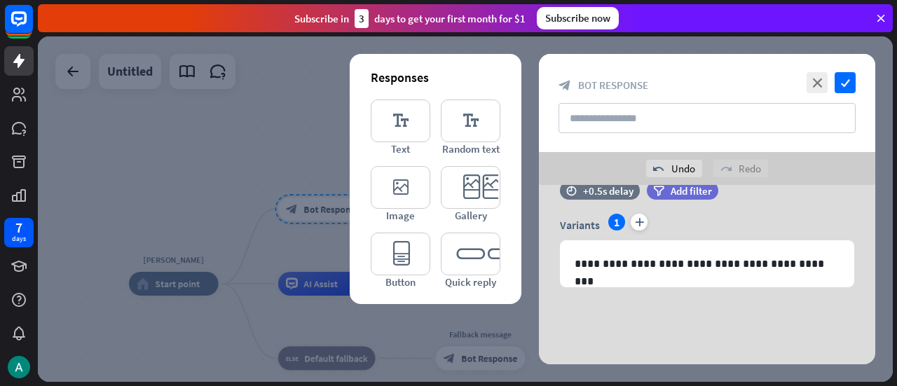
click at [679, 311] on div "**********" at bounding box center [707, 260] width 336 height 210
click at [848, 81] on icon "check" at bounding box center [845, 82] width 21 height 21
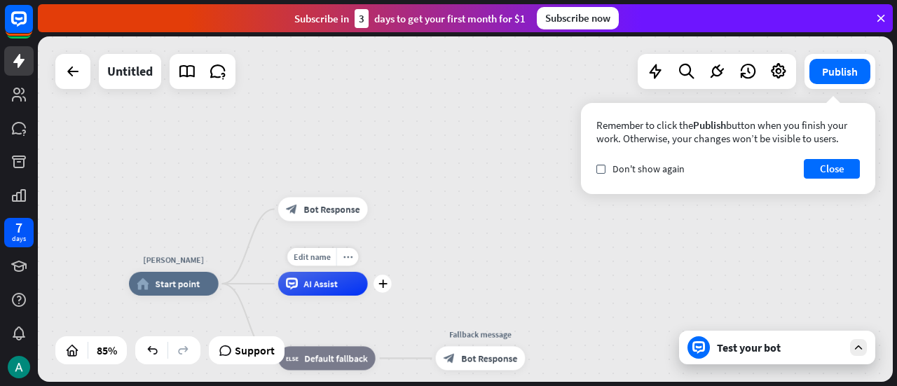
click at [328, 294] on div "AI Assist" at bounding box center [323, 284] width 90 height 24
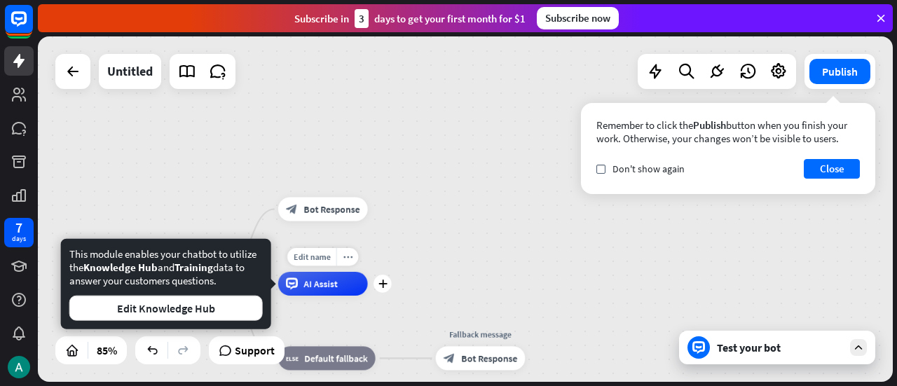
click at [304, 289] on span "AI Assist" at bounding box center [321, 284] width 34 height 12
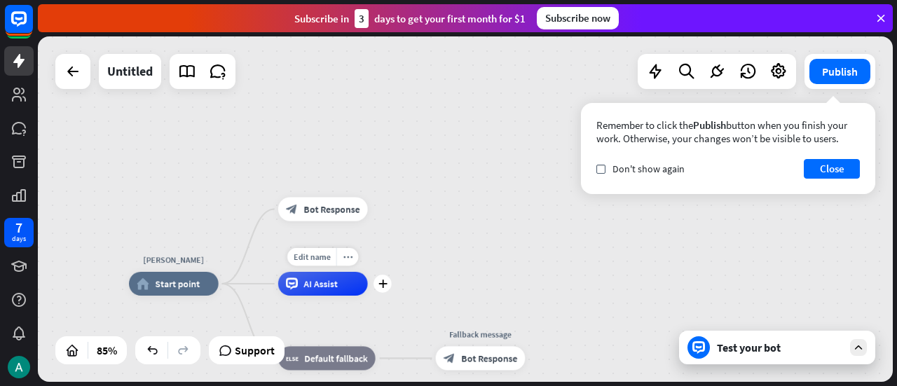
click at [304, 289] on span "AI Assist" at bounding box center [321, 284] width 34 height 12
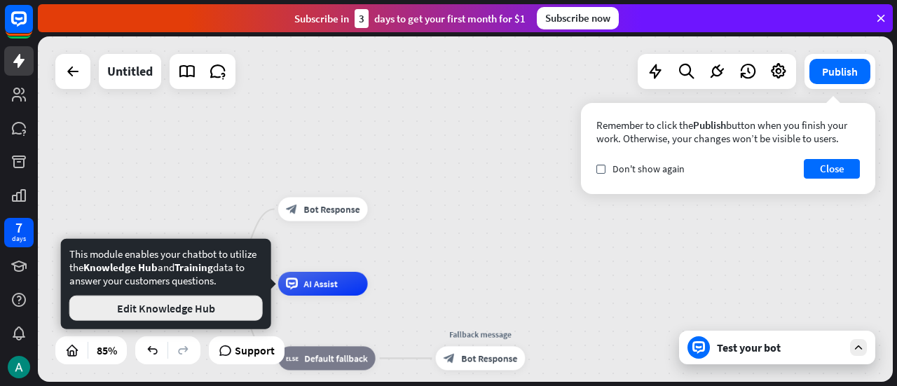
click at [218, 306] on button "Edit Knowledge Hub" at bounding box center [165, 308] width 193 height 25
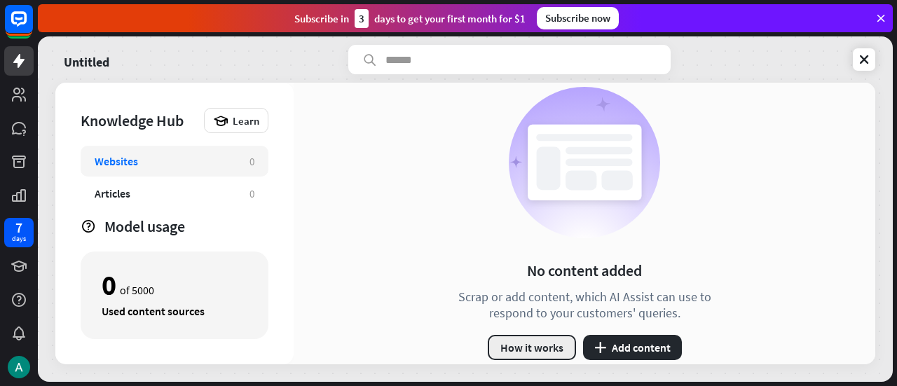
click at [552, 341] on button "How it works" at bounding box center [532, 347] width 88 height 25
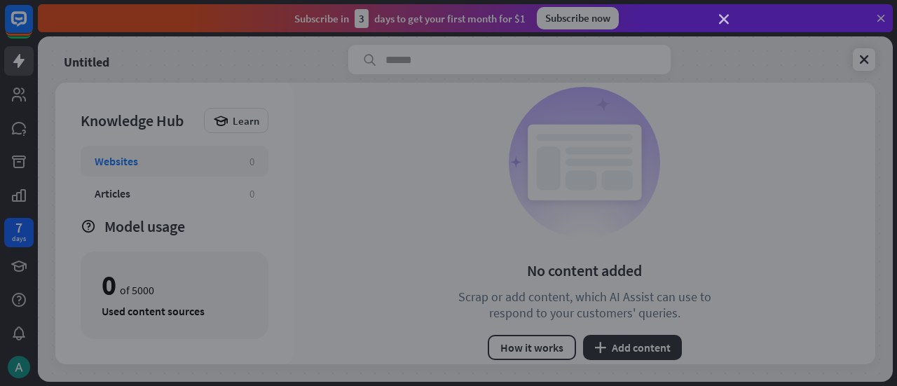
click at [725, 15] on icon "close" at bounding box center [724, 20] width 10 height 10
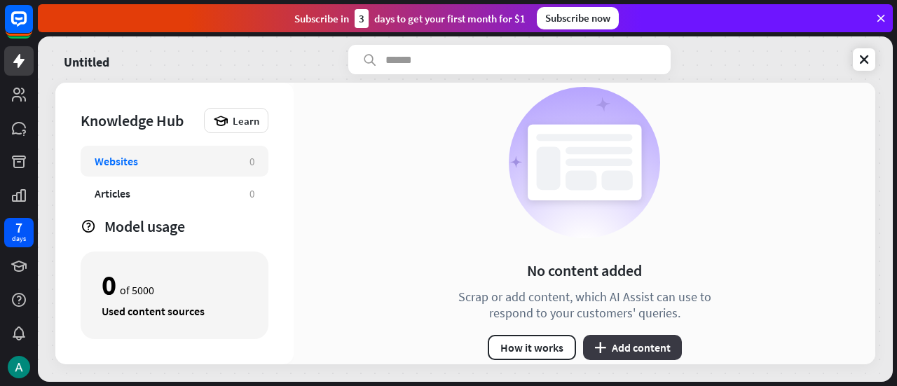
click at [611, 341] on button "plus Add content" at bounding box center [632, 347] width 99 height 25
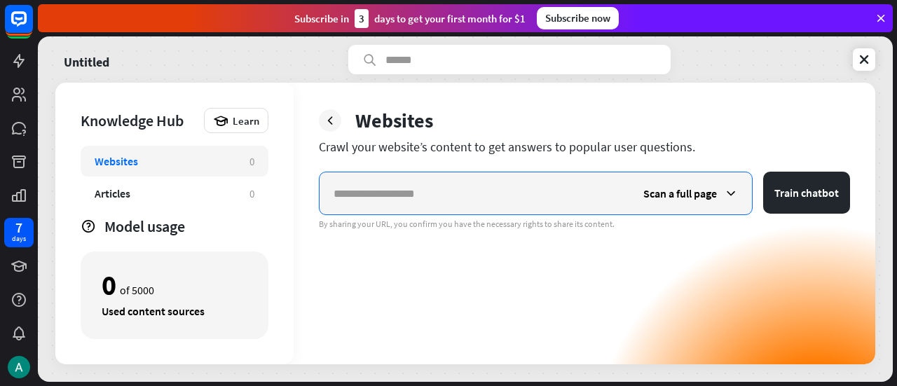
paste input "**********"
type input "**********"
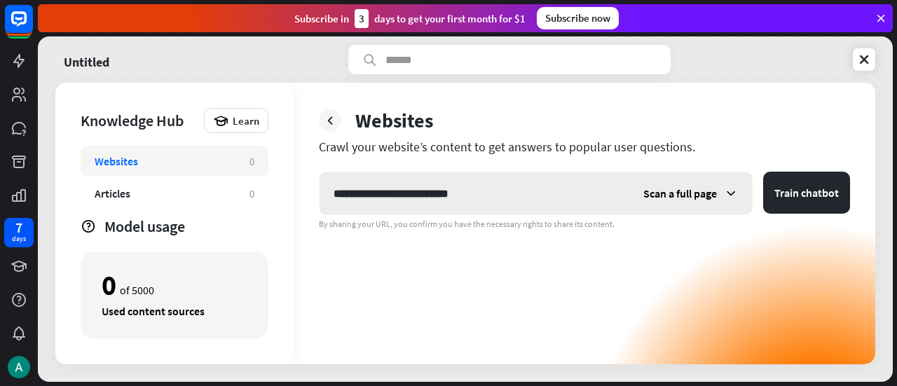
click at [735, 188] on icon at bounding box center [731, 193] width 14 height 14
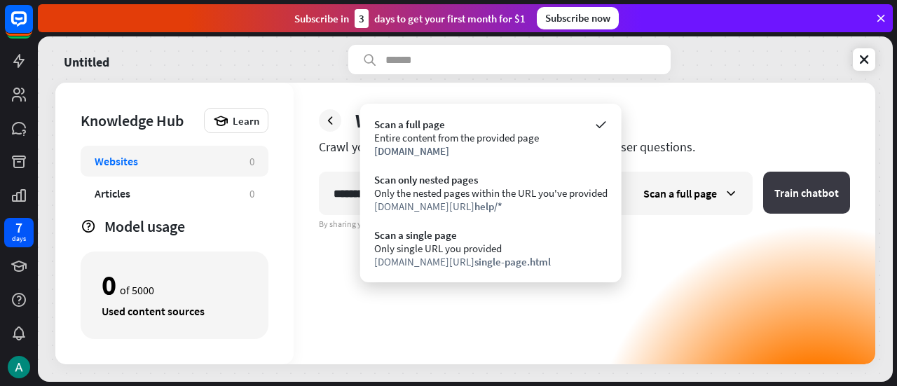
click at [799, 197] on button "Train chatbot" at bounding box center [806, 193] width 87 height 42
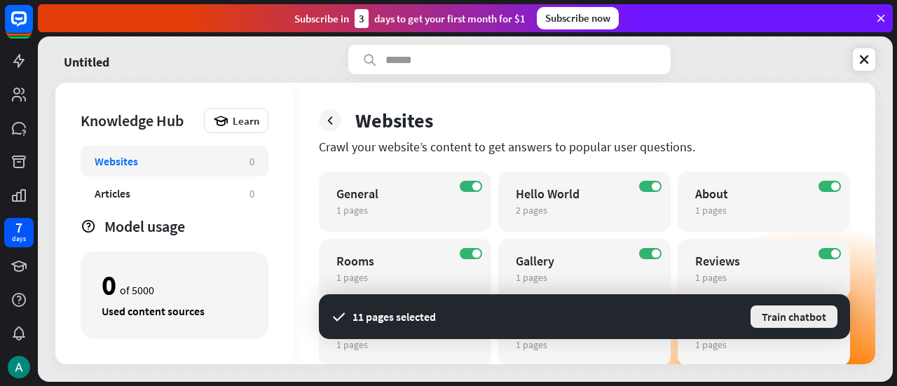
click at [782, 318] on button "Train chatbot" at bounding box center [794, 316] width 90 height 25
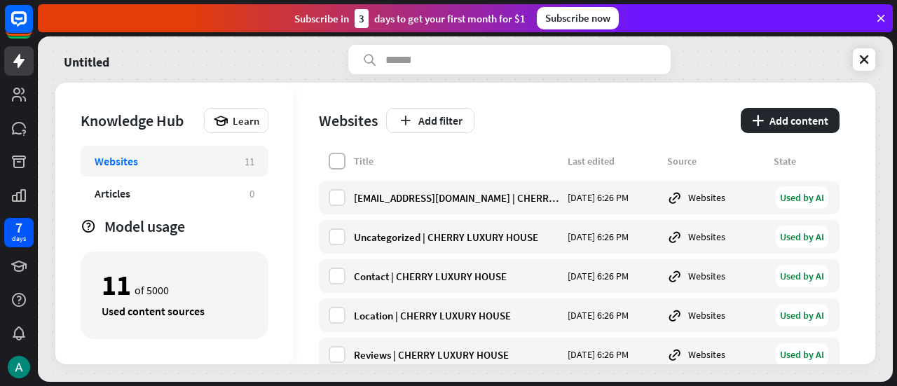
click at [339, 163] on label at bounding box center [337, 161] width 17 height 17
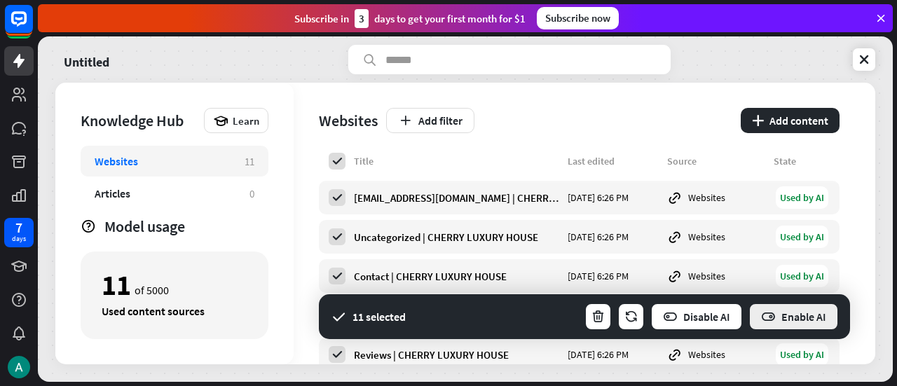
click at [787, 318] on button "Enable AI" at bounding box center [794, 317] width 90 height 28
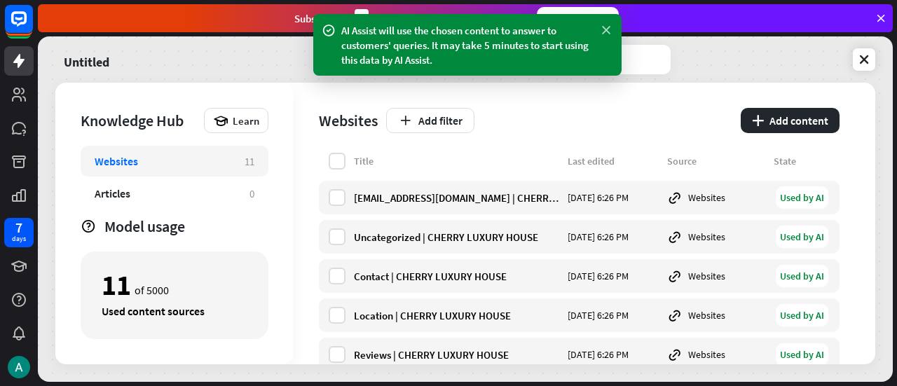
click at [601, 32] on icon at bounding box center [606, 30] width 14 height 15
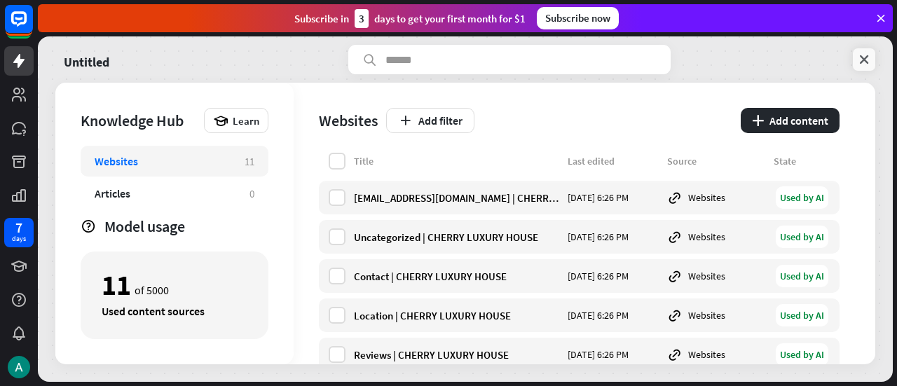
click at [861, 59] on icon at bounding box center [864, 60] width 14 height 14
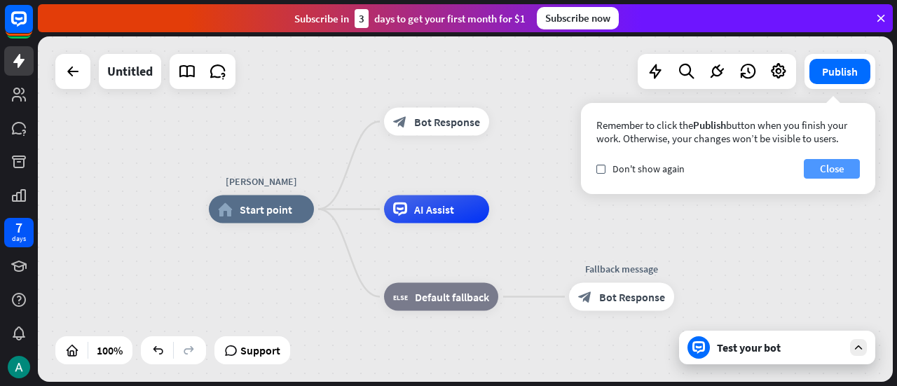
click at [842, 168] on button "Close" at bounding box center [832, 169] width 56 height 20
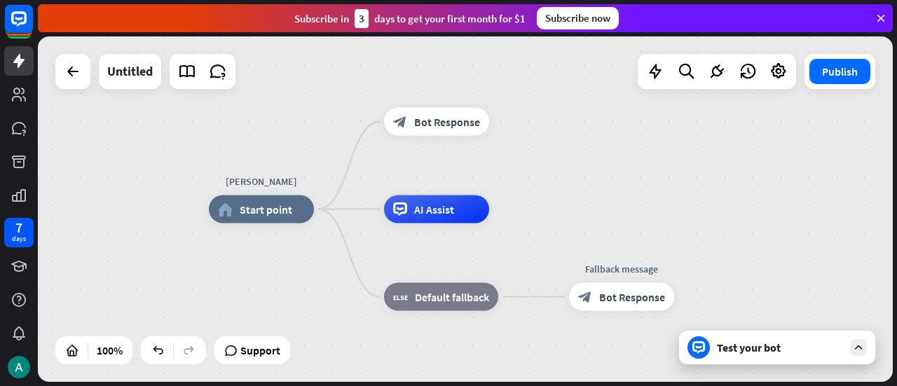
click at [757, 338] on div "Test your bot" at bounding box center [777, 348] width 196 height 34
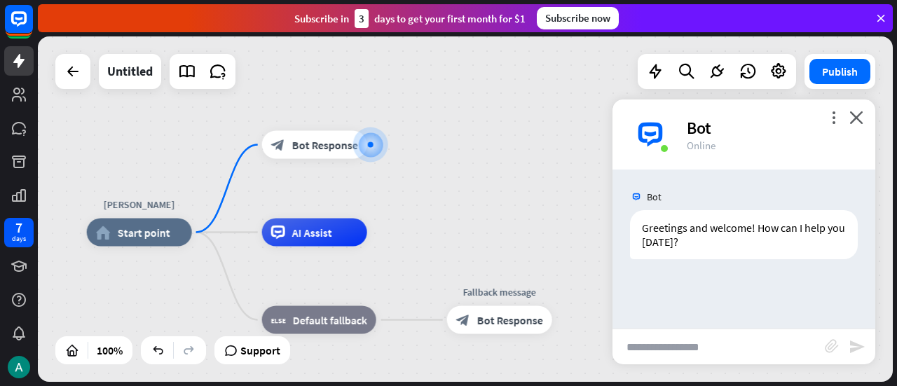
drag, startPoint x: 530, startPoint y: 211, endPoint x: 522, endPoint y: 142, distance: 69.9
click at [522, 142] on div "[PERSON_NAME] home_2 Start point block_bot_response Bot Response AI Assist bloc…" at bounding box center [465, 209] width 855 height 346
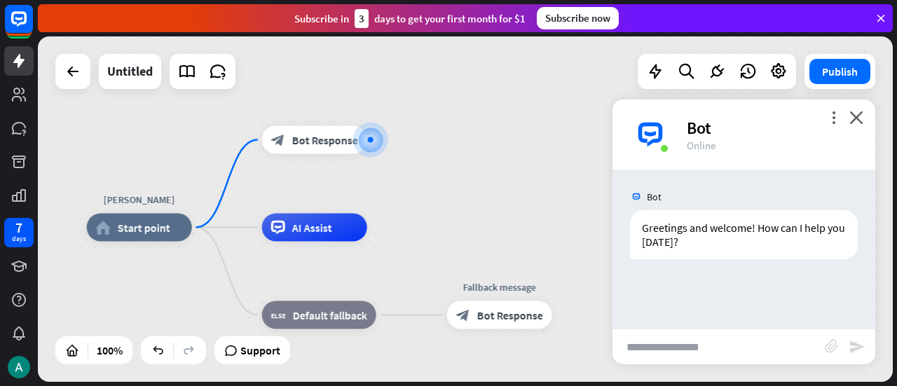
click at [676, 341] on input "text" at bounding box center [719, 346] width 212 height 35
type input "**********"
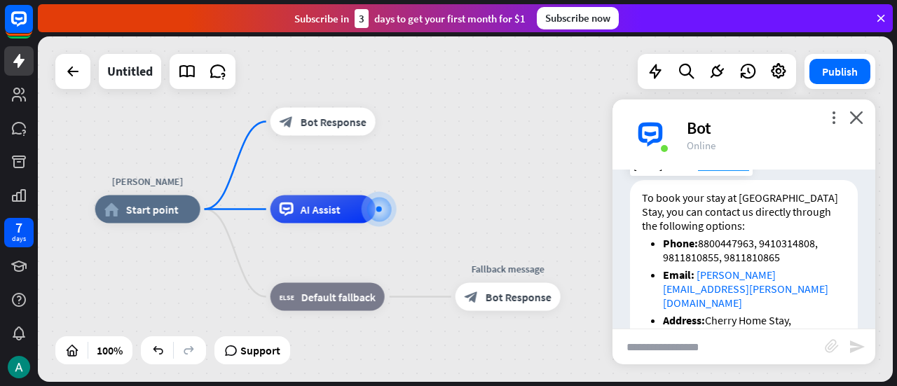
scroll to position [149, 0]
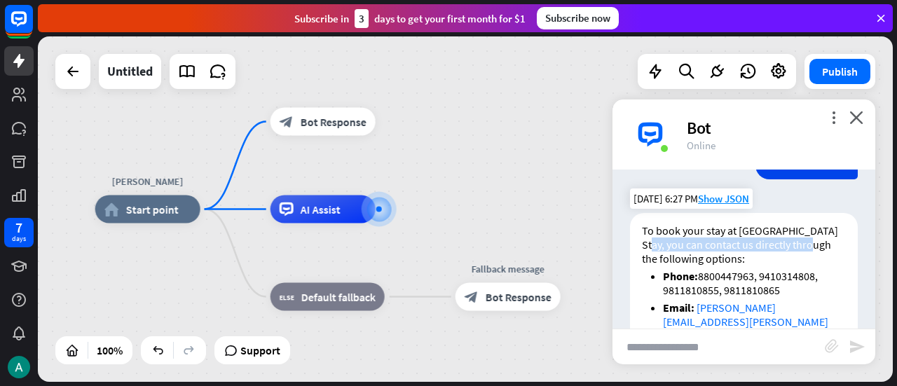
drag, startPoint x: 653, startPoint y: 242, endPoint x: 817, endPoint y: 247, distance: 164.8
click at [817, 247] on p "To book your stay at [GEOGRAPHIC_DATA] Stay, you can contact us directly throug…" at bounding box center [744, 245] width 204 height 42
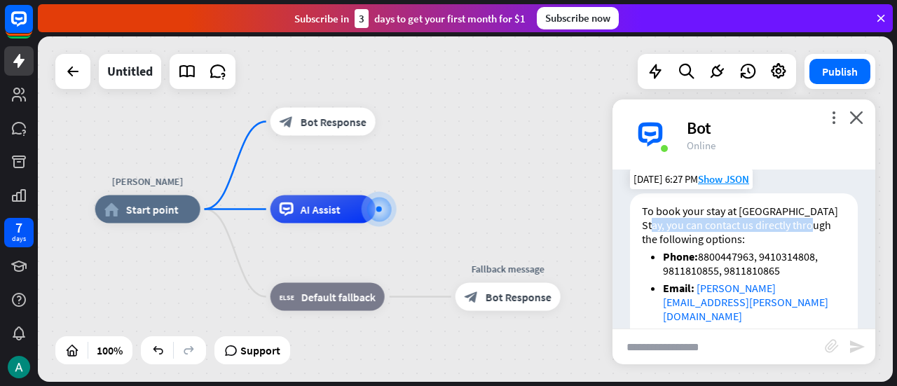
scroll to position [156, 0]
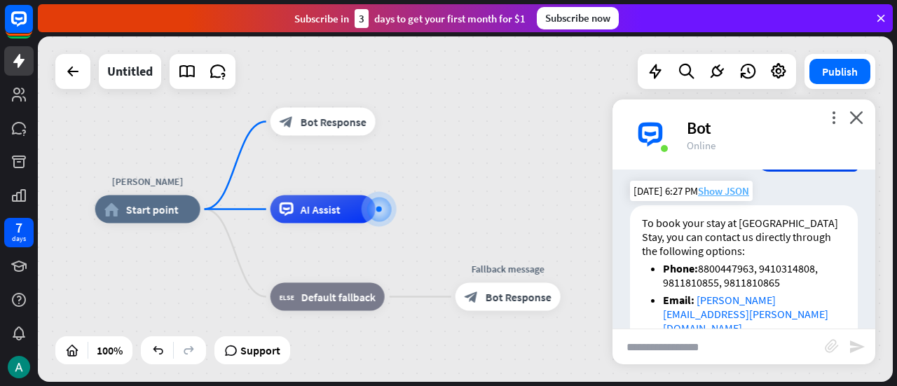
click at [729, 192] on span "Show JSON" at bounding box center [723, 190] width 51 height 13
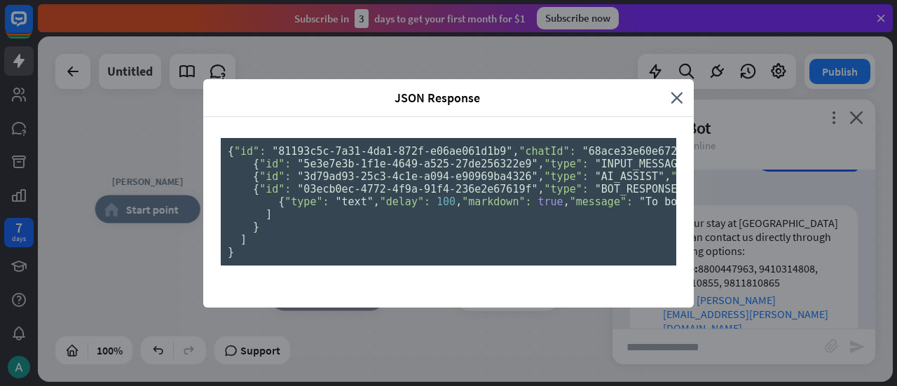
scroll to position [0, 0]
click at [673, 90] on icon "close" at bounding box center [677, 98] width 13 height 16
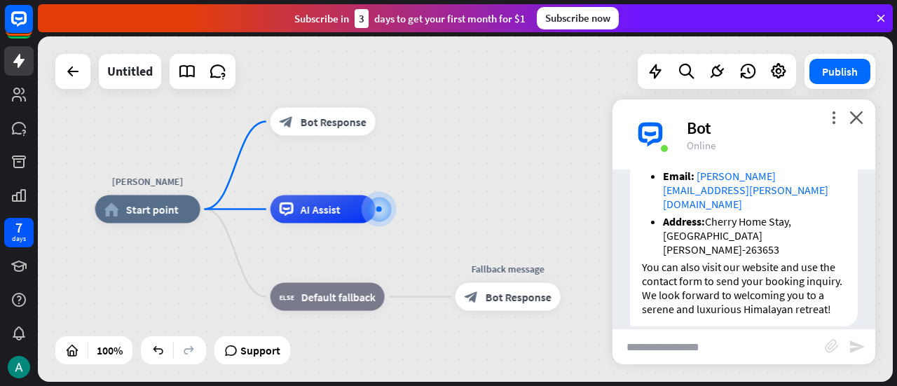
scroll to position [281, 0]
click at [673, 339] on input "text" at bounding box center [719, 346] width 212 height 35
type input "**********"
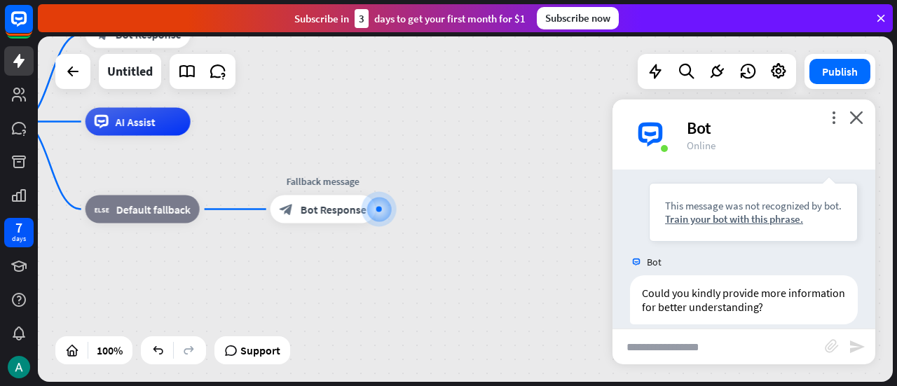
scroll to position [508, 0]
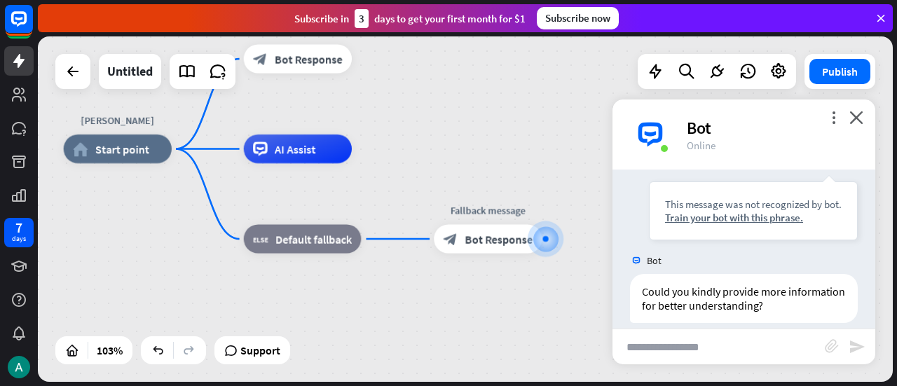
drag, startPoint x: 407, startPoint y: 271, endPoint x: 576, endPoint y: 311, distance: 174.3
click at [576, 311] on div "[PERSON_NAME] home_2 Start point block_bot_response Bot Response AI Assist bloc…" at bounding box center [503, 326] width 879 height 355
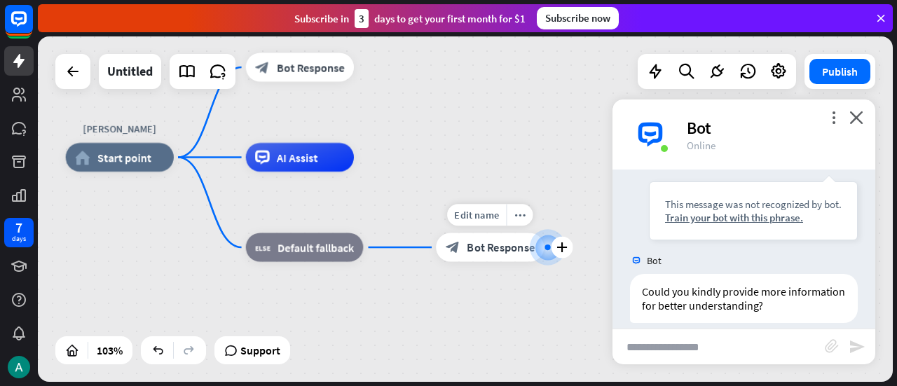
click at [499, 244] on span "Bot Response" at bounding box center [501, 247] width 68 height 15
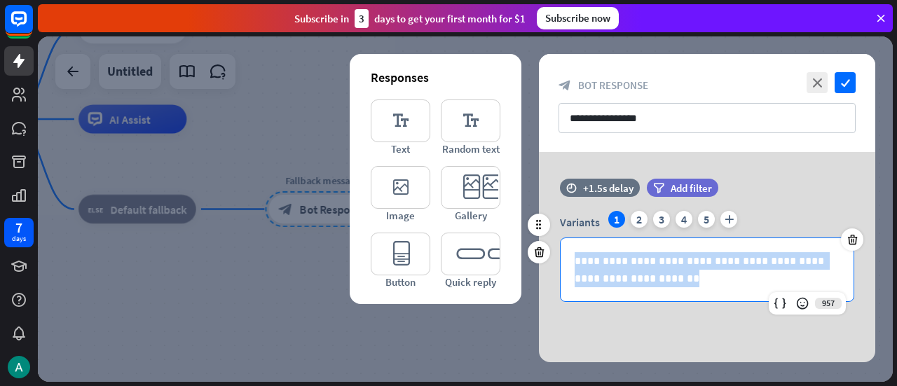
drag, startPoint x: 670, startPoint y: 278, endPoint x: 567, endPoint y: 251, distance: 106.6
click at [567, 251] on div "**********" at bounding box center [707, 269] width 293 height 63
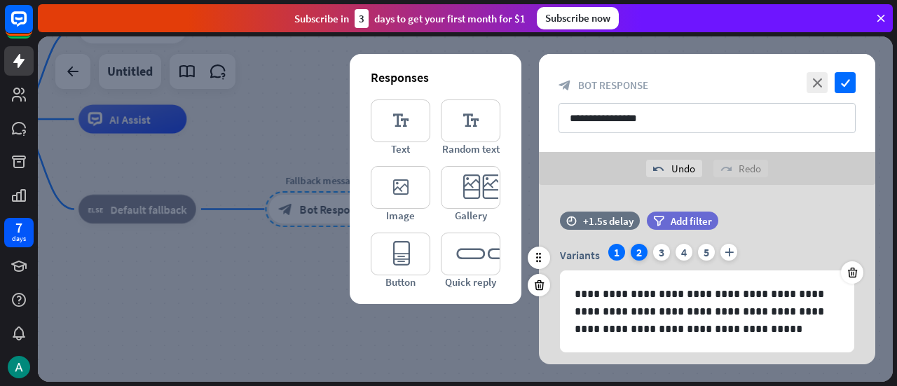
click at [636, 252] on div "2" at bounding box center [639, 252] width 17 height 17
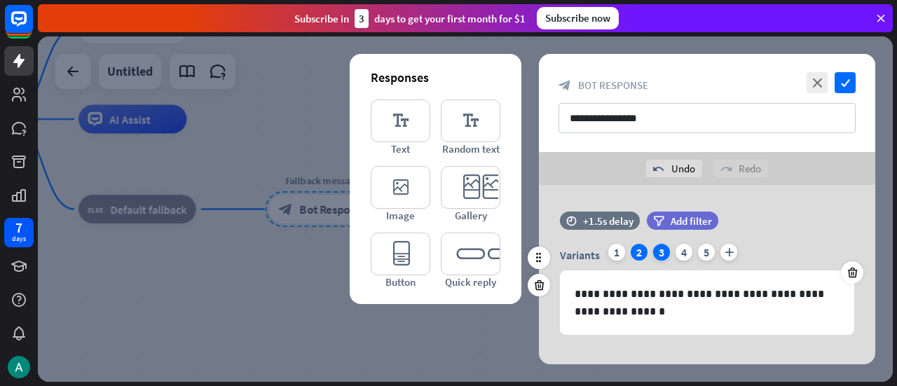
click at [665, 252] on div "3" at bounding box center [661, 252] width 17 height 17
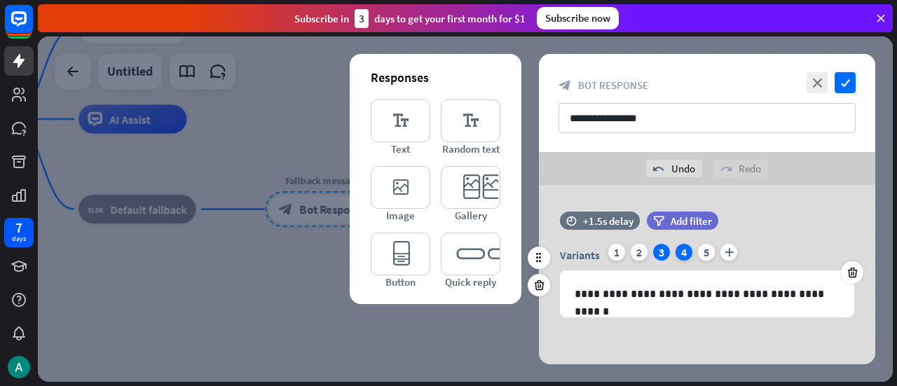
click at [680, 252] on div "4" at bounding box center [684, 252] width 17 height 17
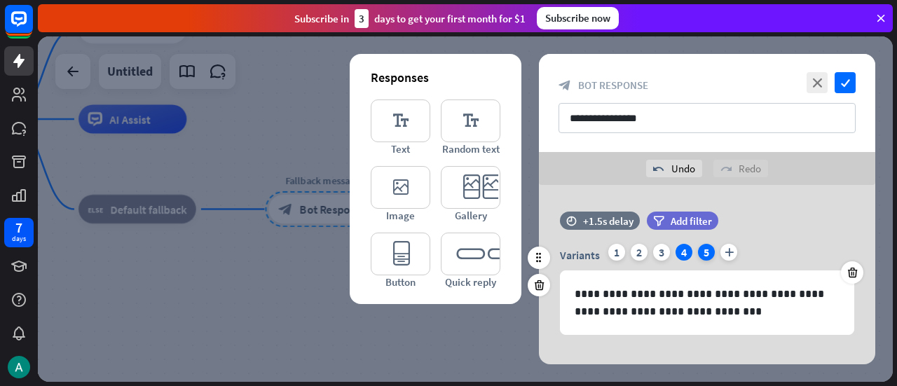
click at [703, 250] on div "5" at bounding box center [706, 252] width 17 height 17
click at [639, 255] on div "2" at bounding box center [639, 252] width 17 height 17
click at [850, 263] on div at bounding box center [852, 272] width 22 height 22
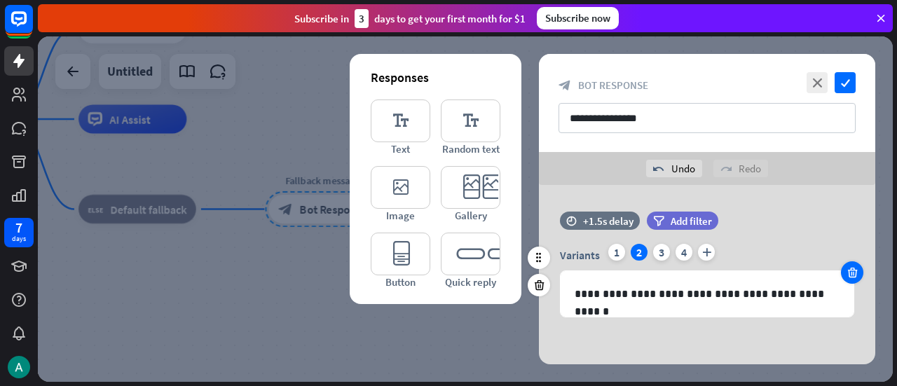
click at [850, 263] on div at bounding box center [852, 272] width 22 height 22
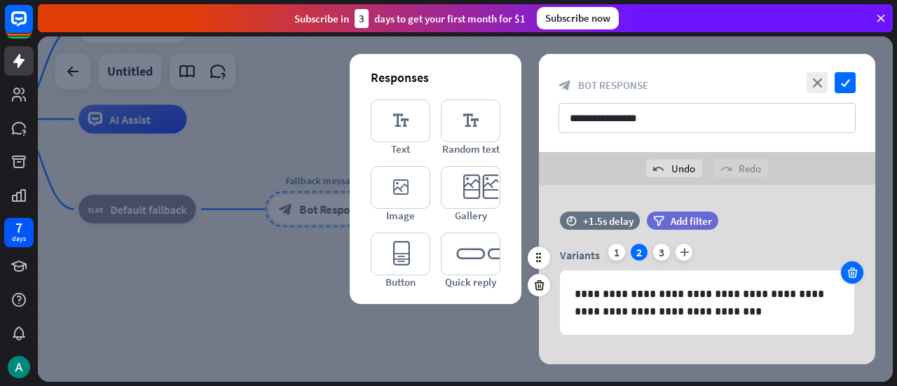
click at [850, 263] on div at bounding box center [852, 272] width 22 height 22
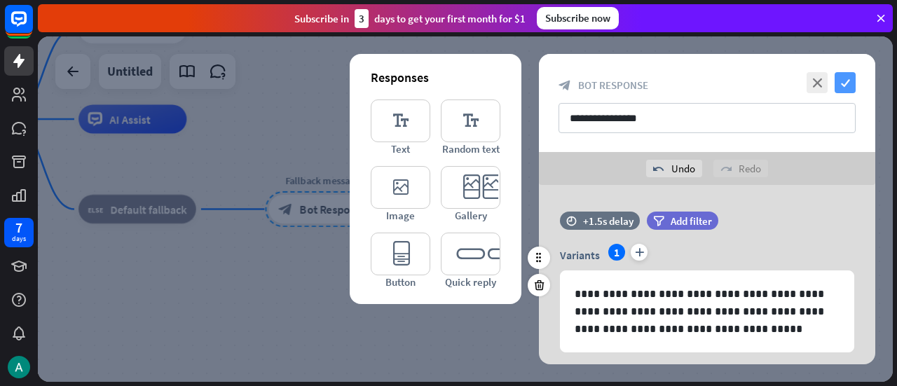
click at [845, 89] on icon "check" at bounding box center [845, 82] width 21 height 21
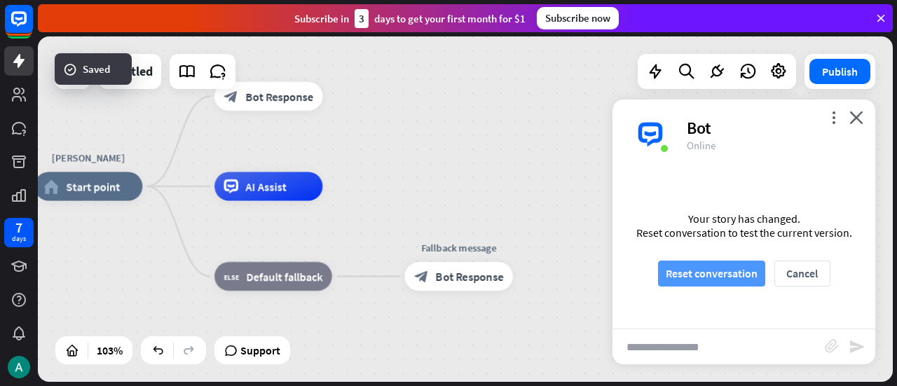
drag, startPoint x: 467, startPoint y: 172, endPoint x: 660, endPoint y: 271, distance: 217.6
click at [660, 271] on div "[PERSON_NAME] home_2 Start point block_bot_response Bot Response AI Assist bloc…" at bounding box center [465, 209] width 855 height 346
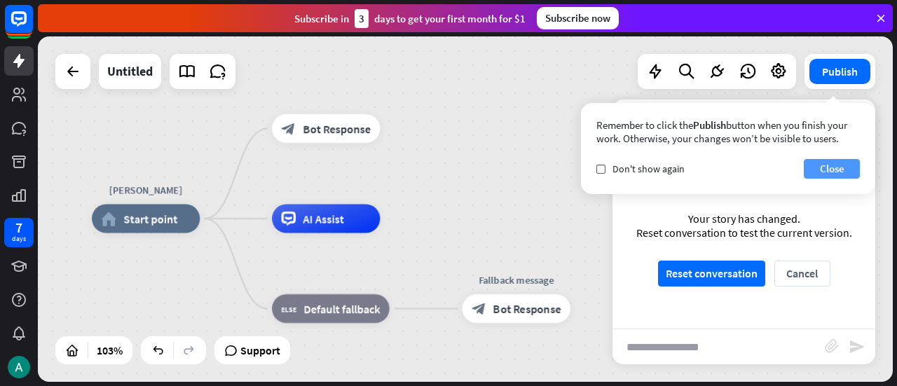
click at [822, 168] on button "Close" at bounding box center [832, 169] width 56 height 20
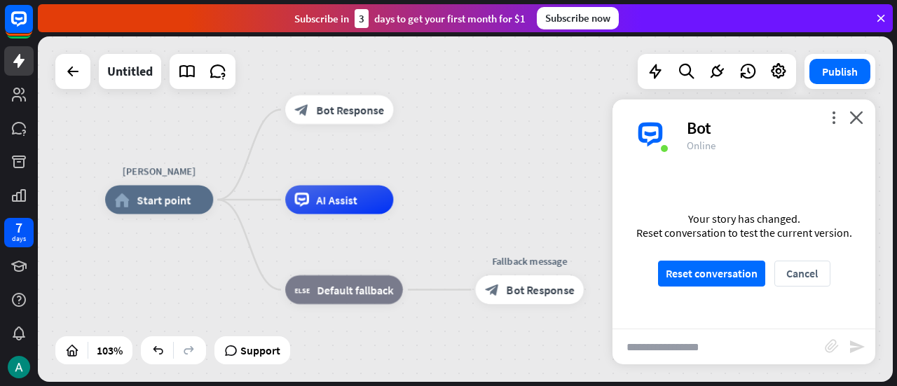
drag, startPoint x: 547, startPoint y: 168, endPoint x: 560, endPoint y: 149, distance: 23.1
click at [560, 149] on div "[PERSON_NAME] home_2 Start point block_bot_response Bot Response AI Assist bloc…" at bounding box center [465, 209] width 855 height 346
click at [716, 270] on button "Reset conversation" at bounding box center [711, 274] width 107 height 26
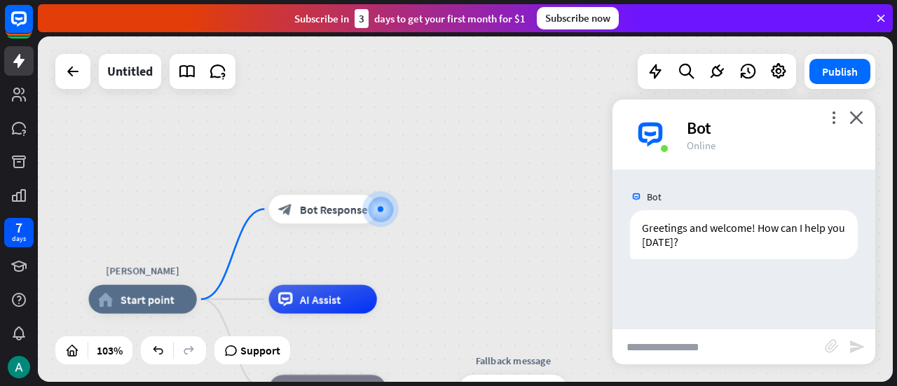
click at [693, 346] on input "text" at bounding box center [719, 346] width 212 height 35
type input "**********"
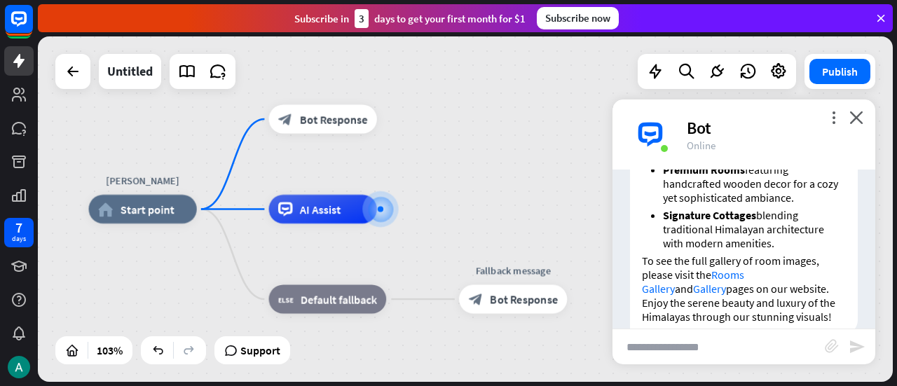
scroll to position [329, 0]
click at [731, 273] on link "Rooms Gallery" at bounding box center [693, 281] width 102 height 28
click at [693, 292] on link "Gallery" at bounding box center [709, 288] width 33 height 14
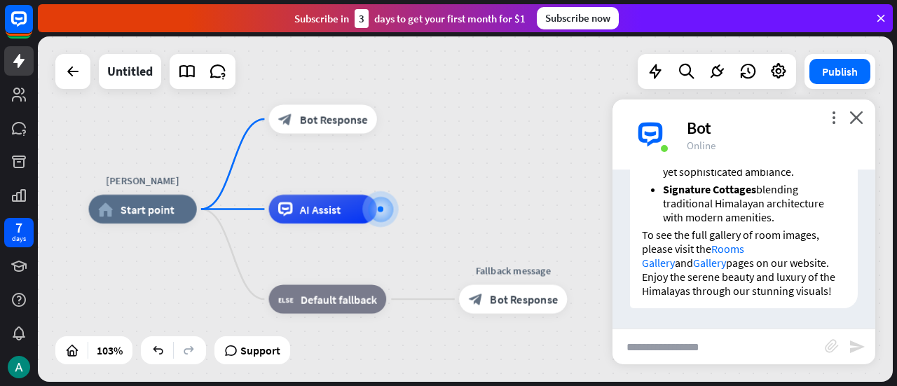
scroll to position [0, 0]
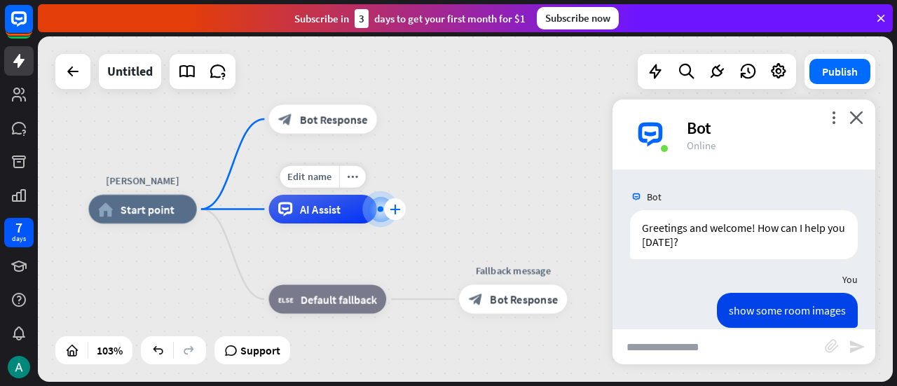
click at [397, 213] on icon "plus" at bounding box center [395, 209] width 11 height 10
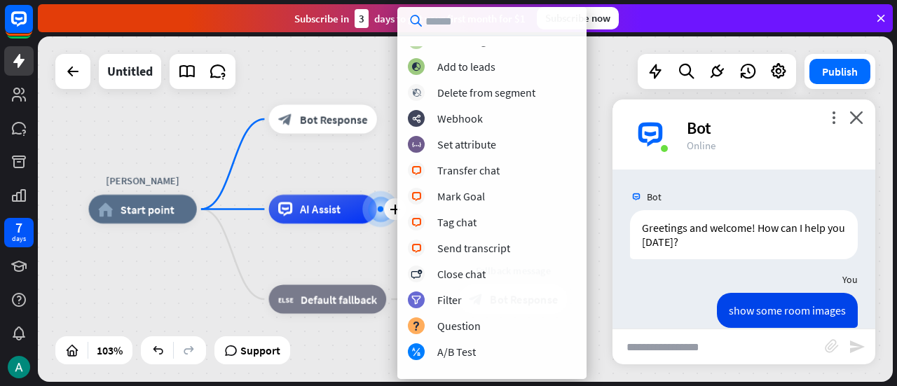
scroll to position [368, 0]
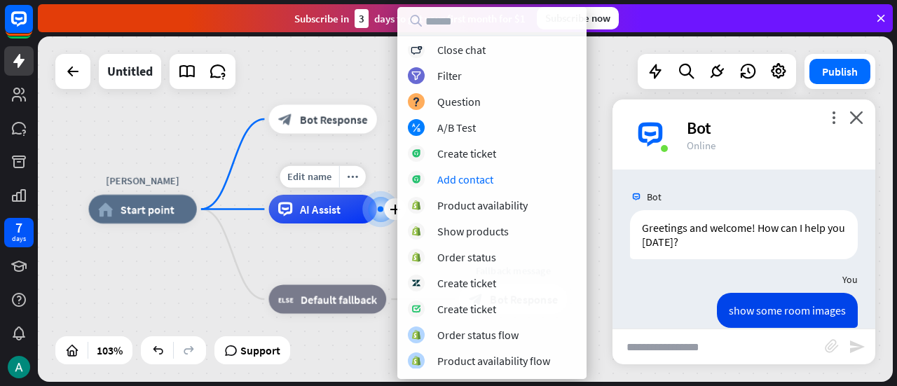
click at [306, 218] on div "AI Assist" at bounding box center [323, 209] width 108 height 29
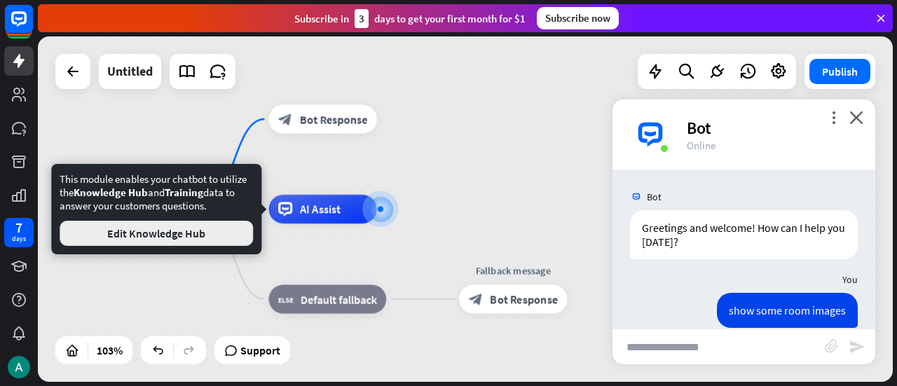
click at [206, 232] on button "Edit Knowledge Hub" at bounding box center [156, 233] width 193 height 25
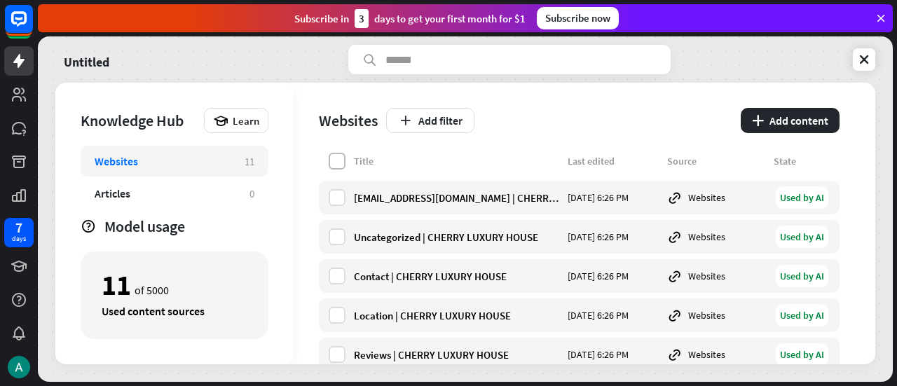
click at [339, 162] on label at bounding box center [337, 161] width 17 height 17
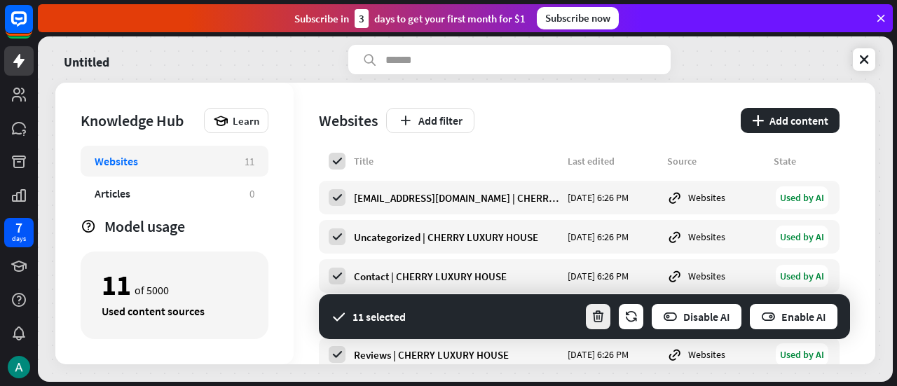
click at [596, 315] on icon "button" at bounding box center [598, 317] width 15 height 15
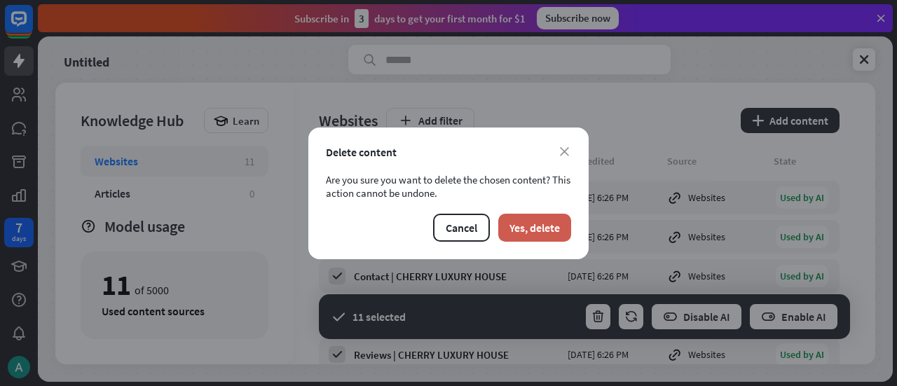
click at [548, 232] on button "Yes, delete" at bounding box center [534, 228] width 73 height 28
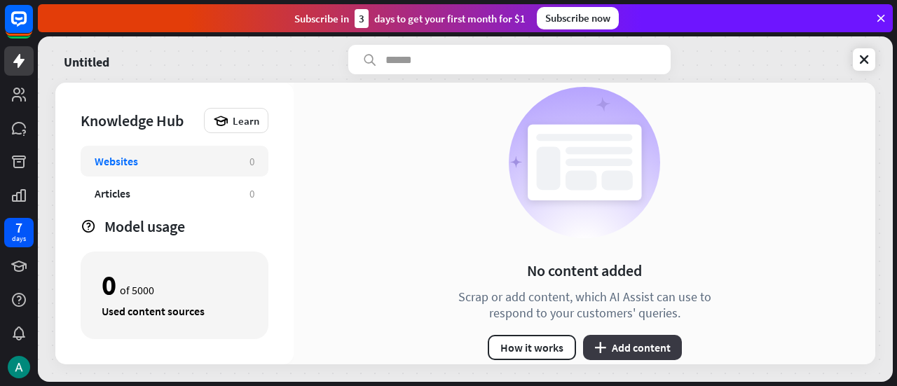
click at [624, 341] on button "plus Add content" at bounding box center [632, 347] width 99 height 25
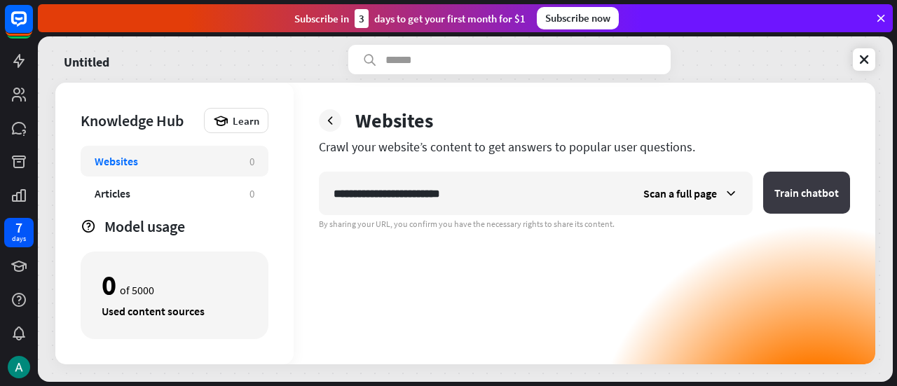
type input "**********"
click at [789, 205] on button "Train chatbot" at bounding box center [806, 193] width 87 height 42
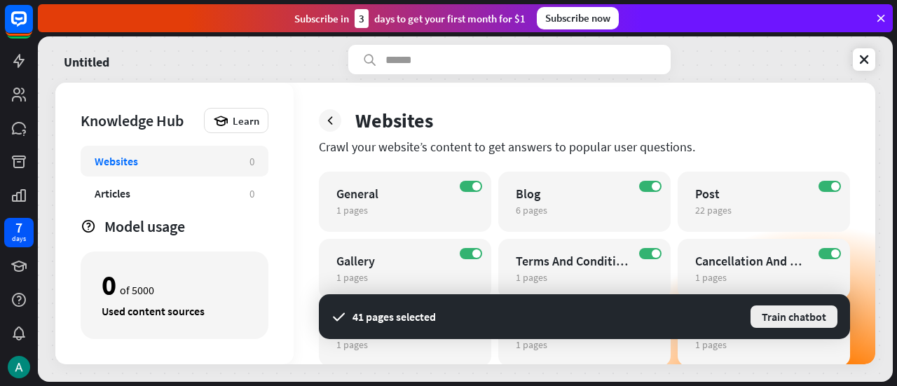
click at [786, 310] on button "Train chatbot" at bounding box center [794, 316] width 90 height 25
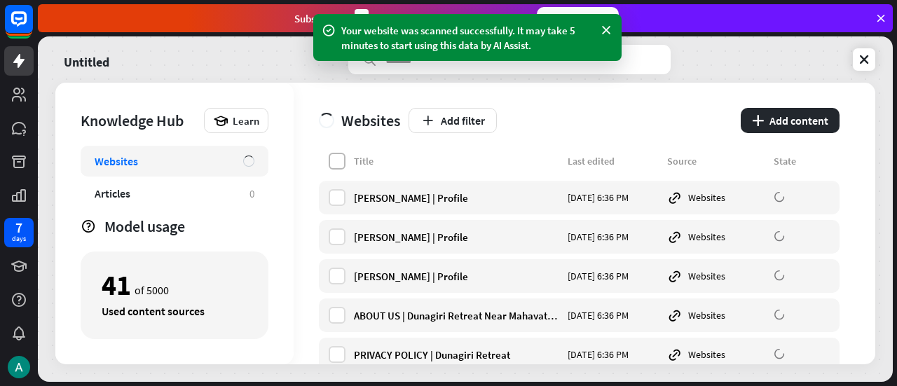
click at [342, 155] on label at bounding box center [337, 161] width 17 height 17
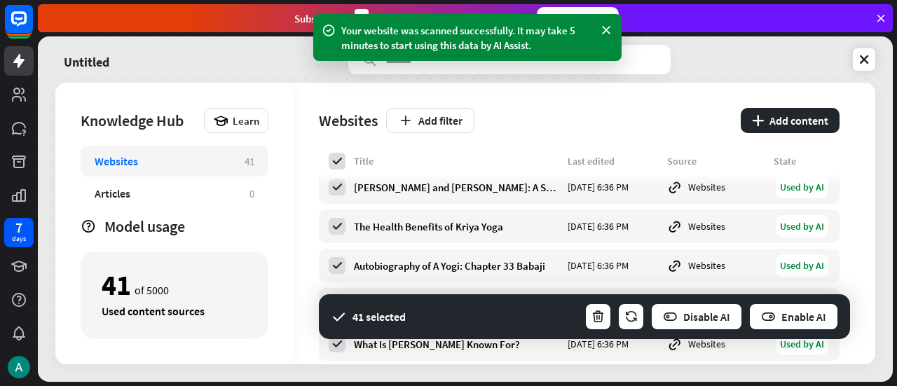
scroll to position [1450, 0]
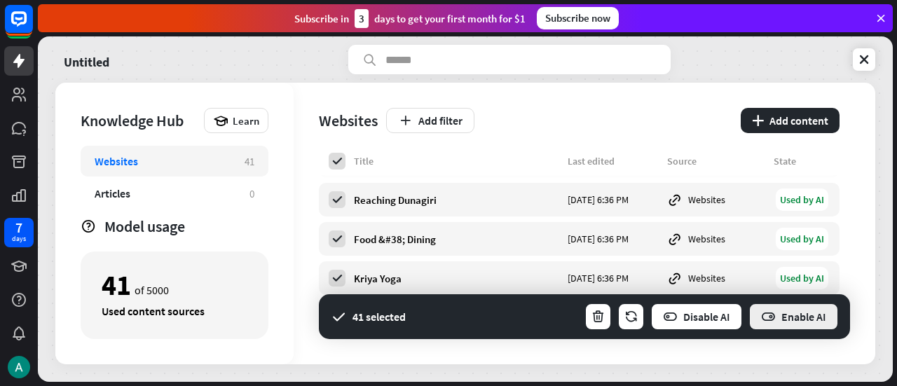
click at [770, 313] on icon "button" at bounding box center [768, 317] width 15 height 15
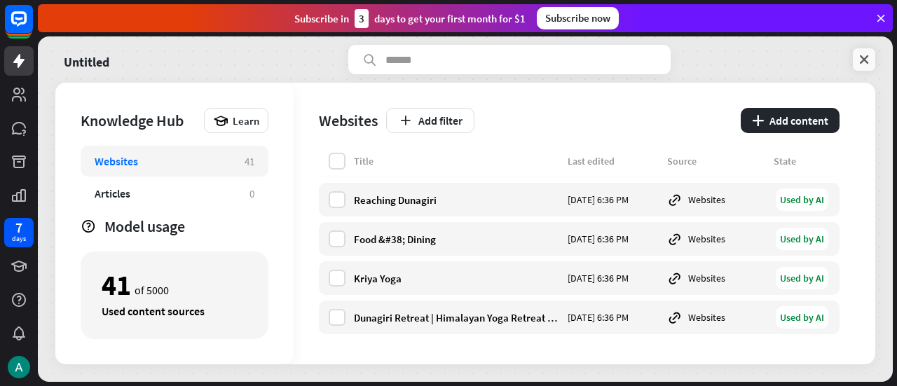
click at [867, 60] on icon at bounding box center [864, 60] width 14 height 14
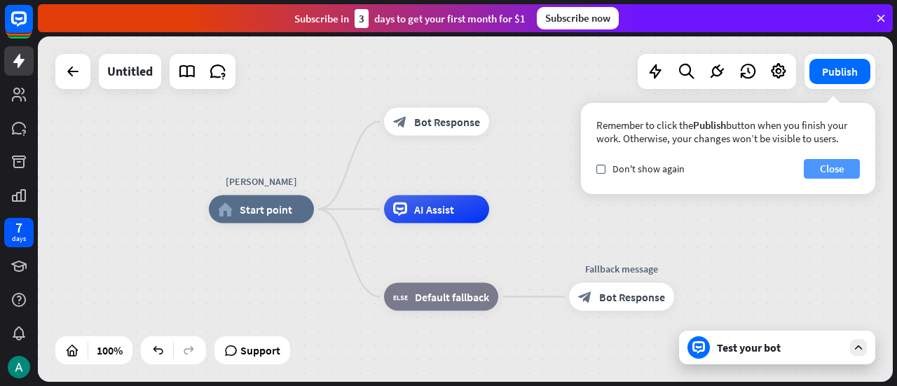
click at [835, 172] on button "Close" at bounding box center [832, 169] width 56 height 20
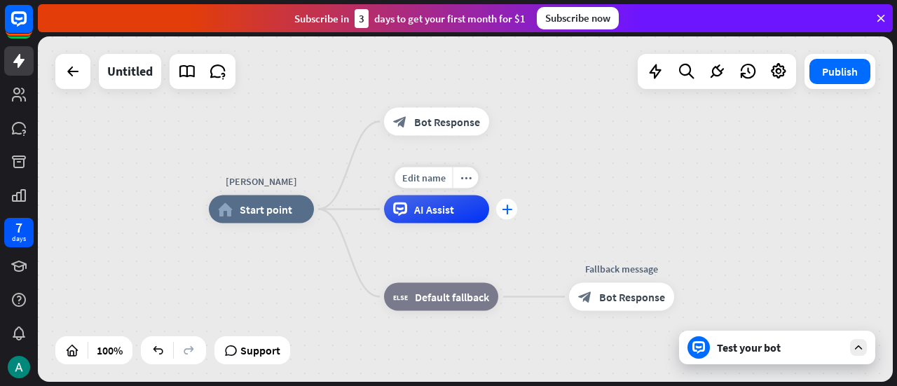
click at [510, 212] on icon "plus" at bounding box center [507, 210] width 11 height 10
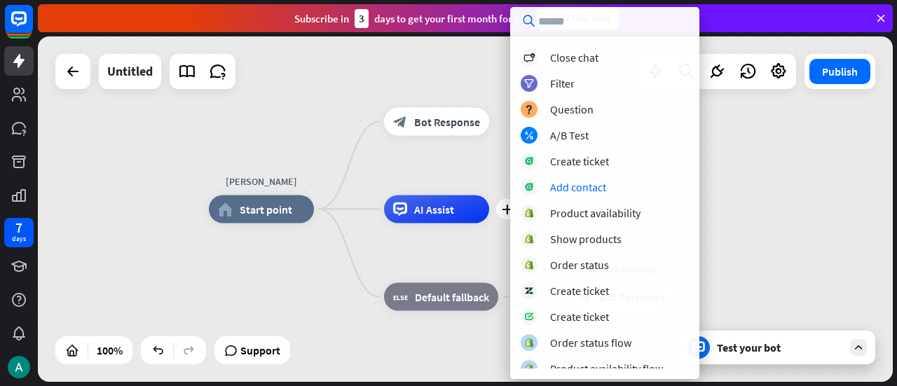
scroll to position [368, 0]
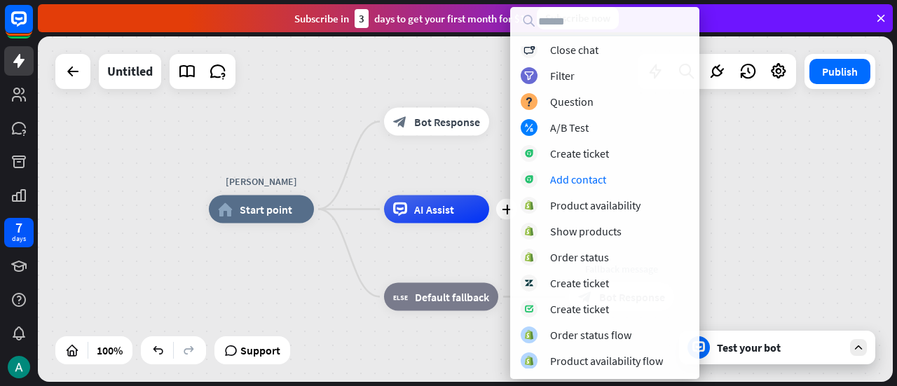
click at [766, 170] on div "[PERSON_NAME] home_2 Start point block_bot_response Bot Response plus AI Assist…" at bounding box center [465, 209] width 855 height 346
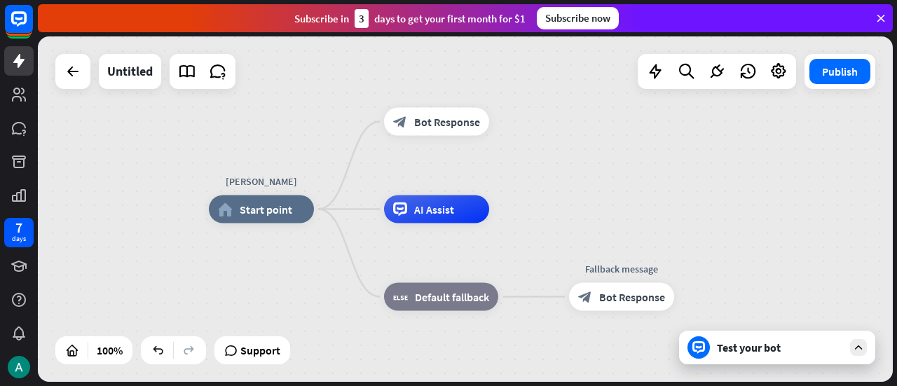
click at [787, 347] on div "Test your bot" at bounding box center [780, 348] width 126 height 14
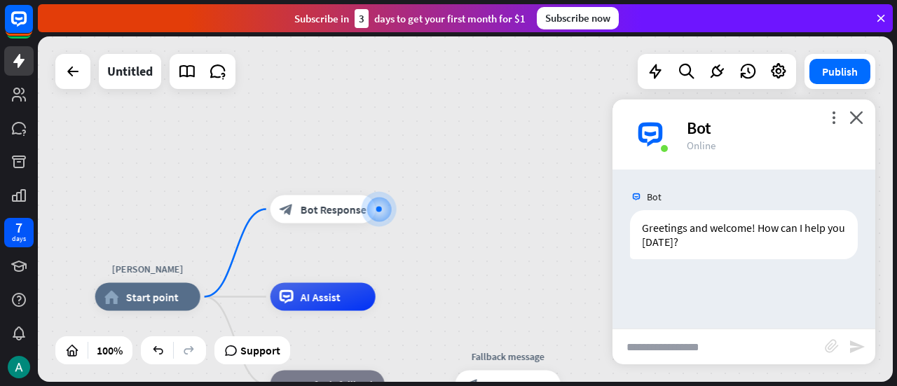
click at [677, 354] on input "text" at bounding box center [719, 346] width 212 height 35
type input "**********"
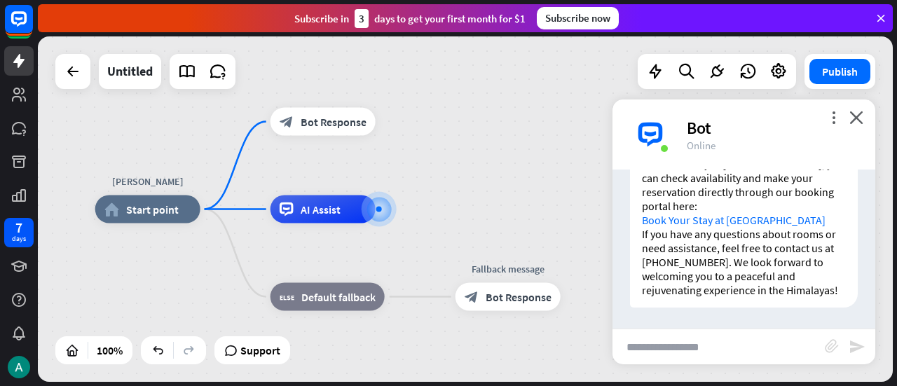
scroll to position [229, 0]
type input "**********"
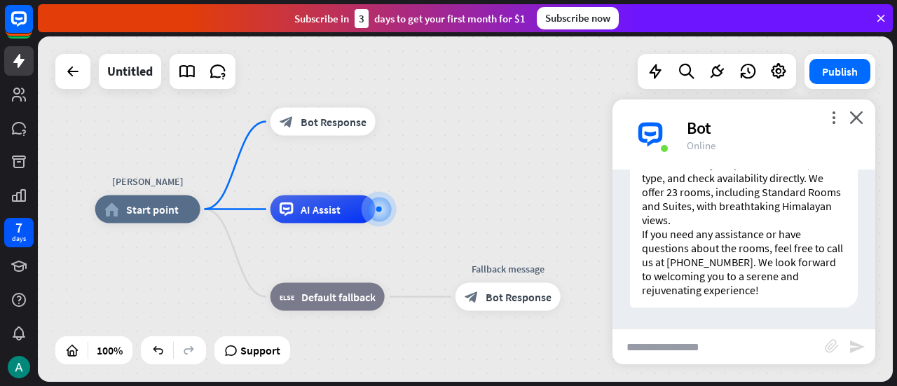
scroll to position [548, 0]
click at [713, 68] on icon at bounding box center [717, 71] width 18 height 18
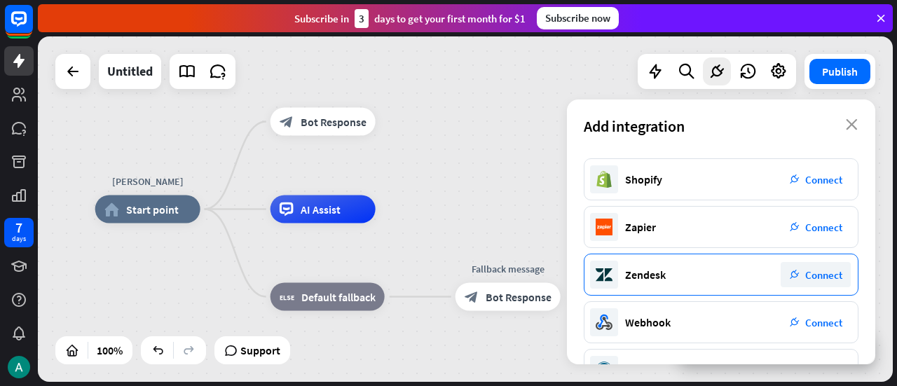
scroll to position [301, 0]
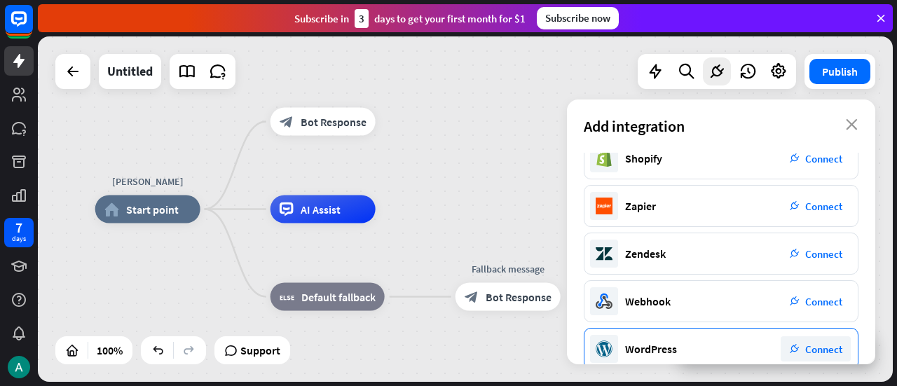
click at [807, 341] on div "plug_integration Connect" at bounding box center [816, 348] width 70 height 25
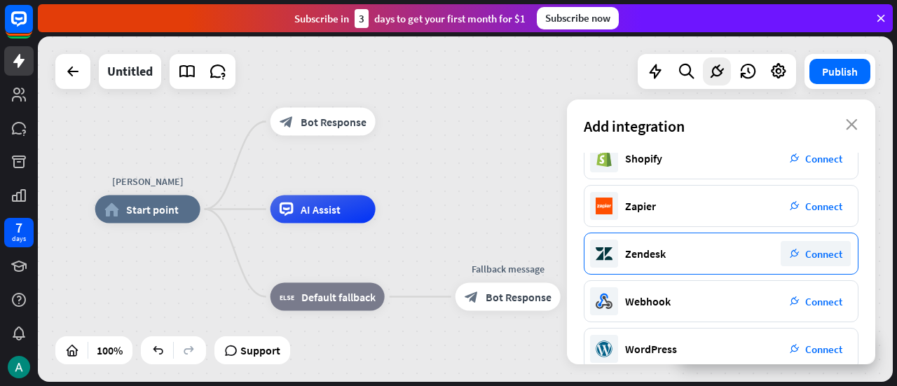
scroll to position [0, 0]
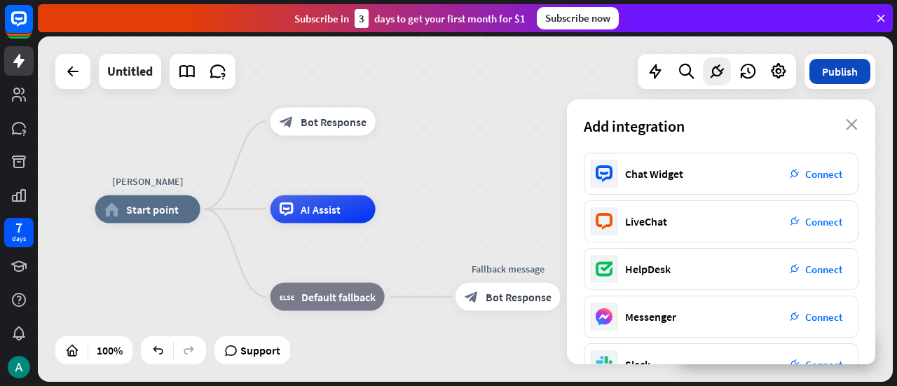
click at [850, 73] on button "Publish" at bounding box center [840, 71] width 61 height 25
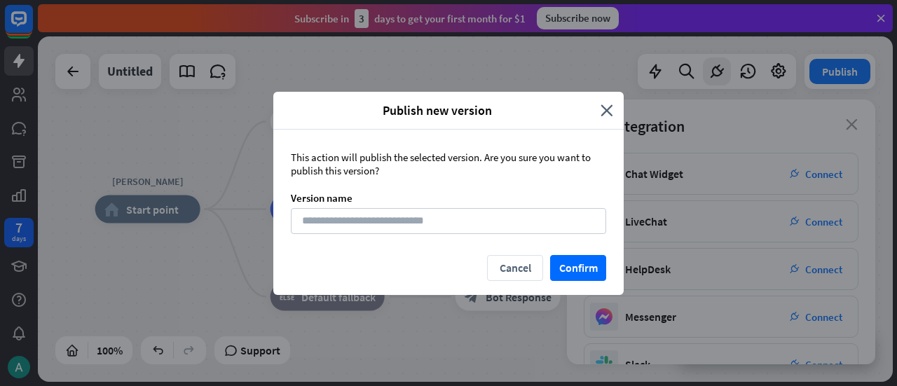
drag, startPoint x: 351, startPoint y: 153, endPoint x: 552, endPoint y: 177, distance: 202.6
click at [552, 177] on div "This action will publish the selected version. Are you sure you want to publish…" at bounding box center [448, 192] width 350 height 125
click at [409, 212] on input at bounding box center [448, 221] width 315 height 26
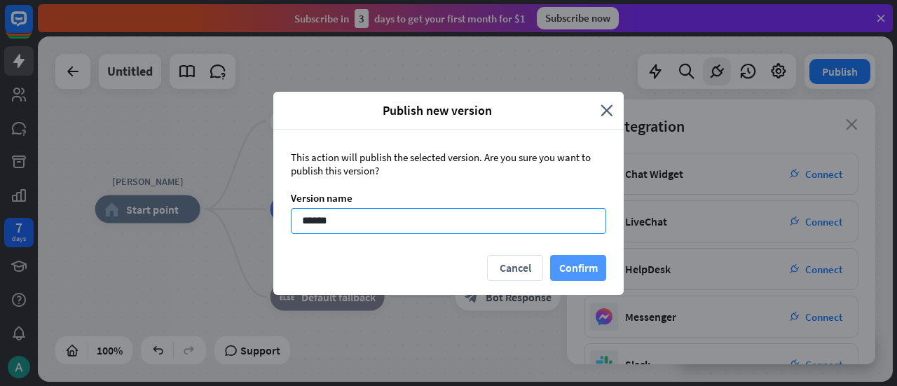
type input "******"
click at [571, 259] on button "Confirm" at bounding box center [578, 268] width 56 height 26
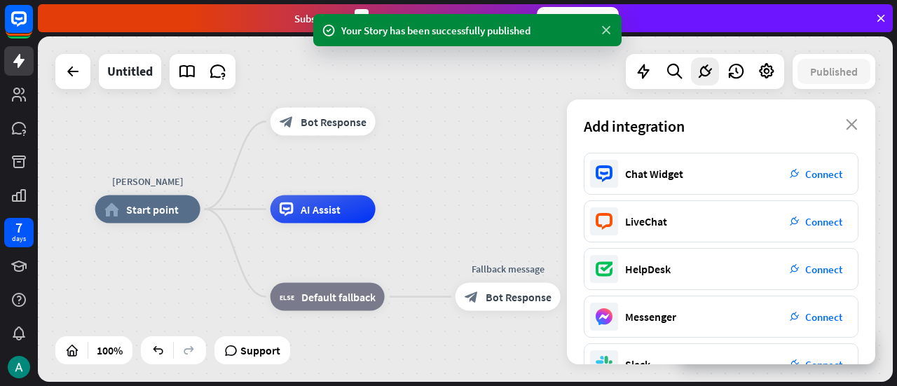
click at [603, 35] on icon at bounding box center [606, 30] width 14 height 15
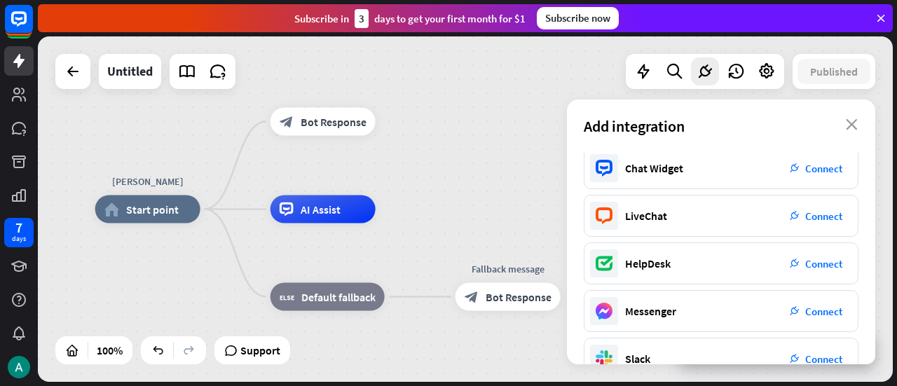
scroll to position [323, 0]
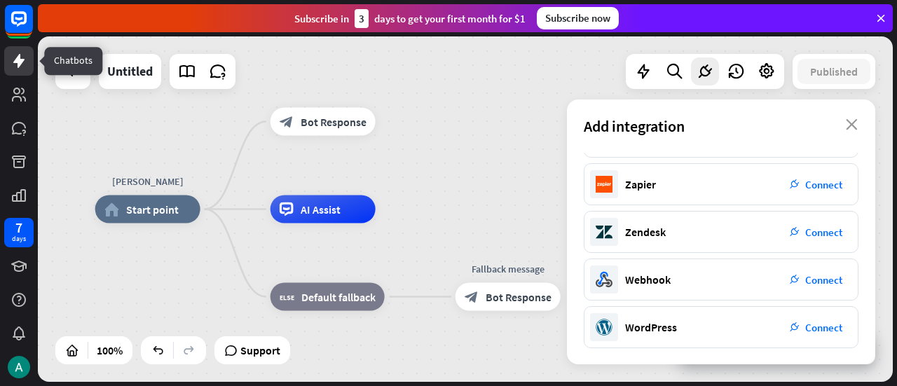
click at [18, 62] on icon at bounding box center [18, 61] width 11 height 14
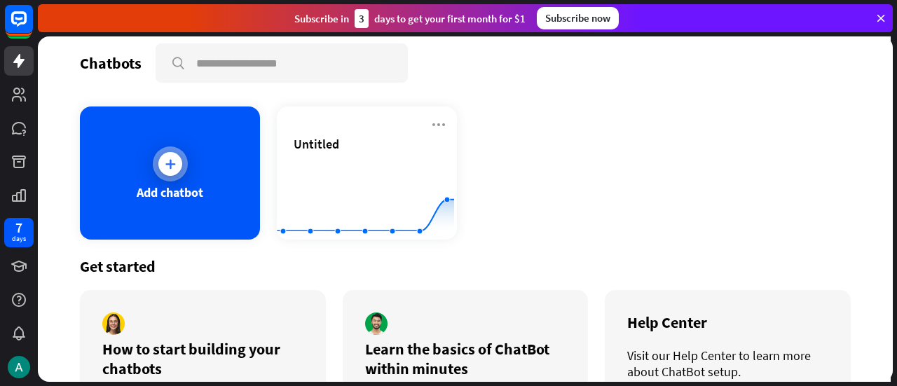
scroll to position [3, 0]
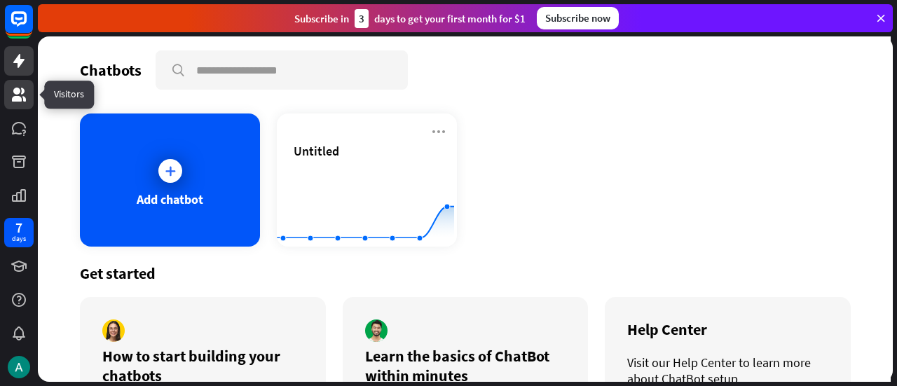
click at [13, 102] on icon at bounding box center [19, 94] width 17 height 17
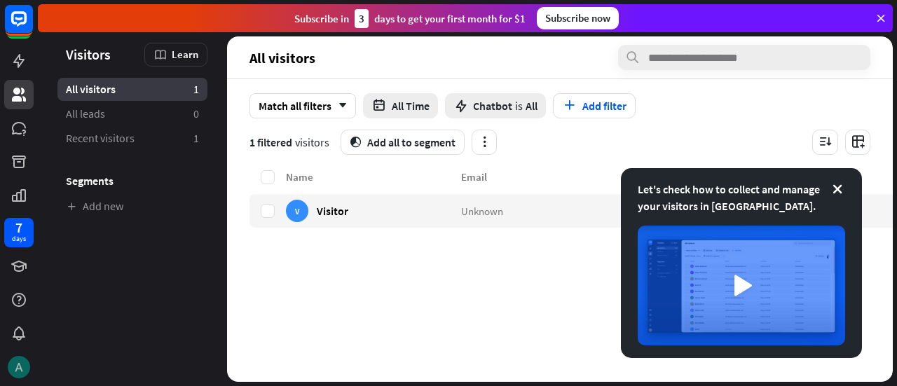
click at [18, 366] on img at bounding box center [19, 367] width 22 height 22
